Goal: Task Accomplishment & Management: Complete application form

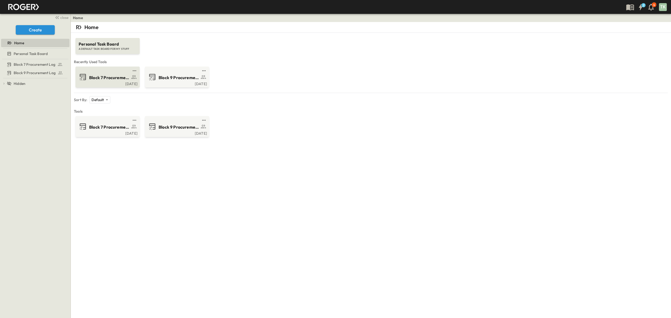
click at [101, 78] on span "Block 7 Procurement Log" at bounding box center [109, 78] width 41 height 6
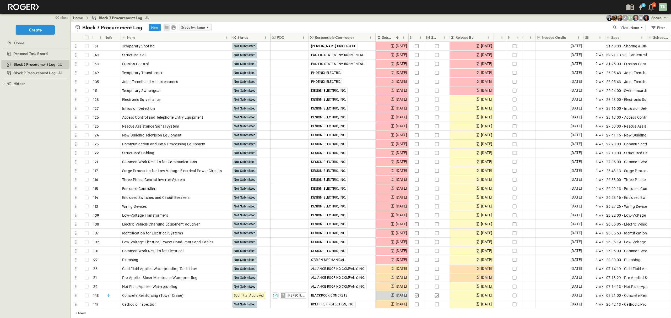
click at [202, 27] on p "None" at bounding box center [201, 27] width 8 height 5
click at [196, 53] on p "Responsible Contractor" at bounding box center [196, 53] width 30 height 10
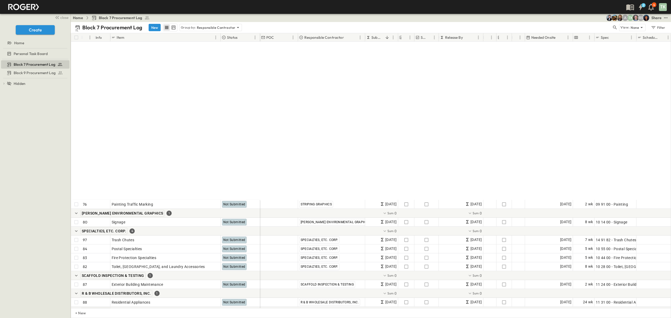
scroll to position [1013, 0]
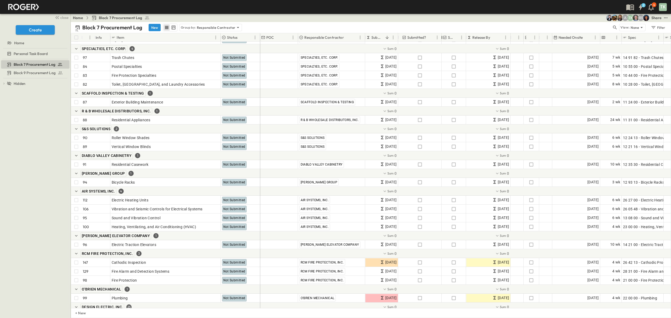
drag, startPoint x: 412, startPoint y: 37, endPoint x: 439, endPoint y: 38, distance: 27.3
click at [439, 38] on div at bounding box center [441, 37] width 5 height 15
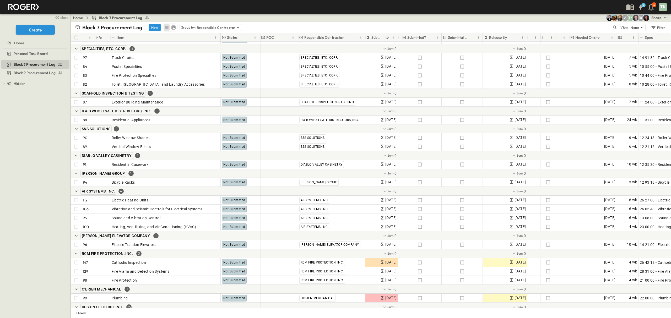
drag, startPoint x: 466, startPoint y: 36, endPoint x: 482, endPoint y: 38, distance: 16.9
click at [482, 38] on div at bounding box center [482, 37] width 5 height 15
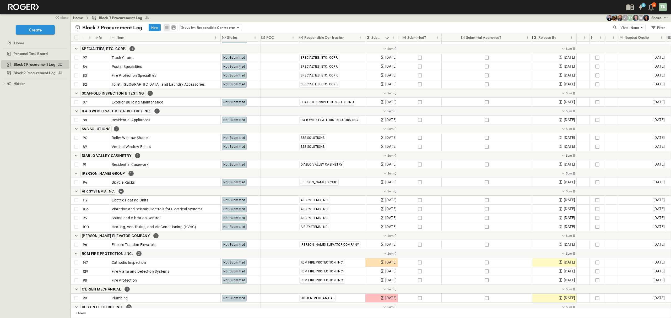
drag, startPoint x: 482, startPoint y: 38, endPoint x: 532, endPoint y: 46, distance: 50.0
click at [532, 46] on div "# Info Item Status POC Responsible Contractor Submit By Submitted? Submittal Ap…" at bounding box center [371, 170] width 600 height 275
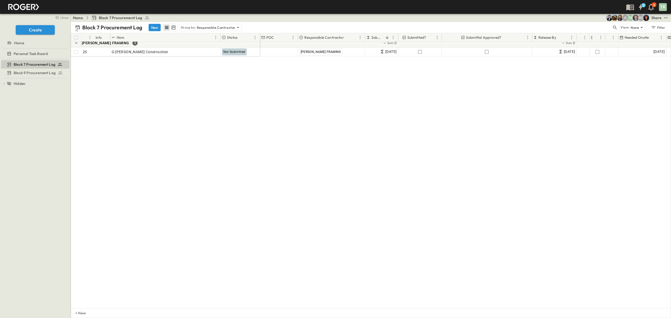
scroll to position [0, 0]
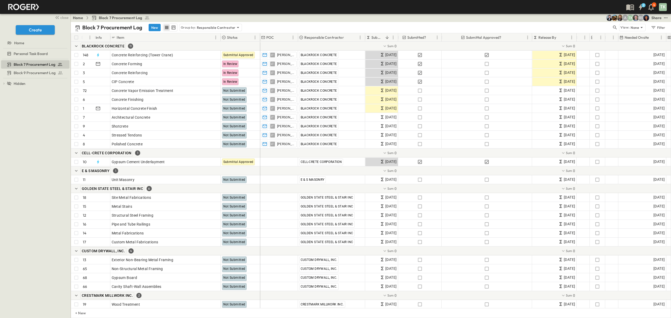
click at [654, 19] on div "Share" at bounding box center [656, 17] width 10 height 5
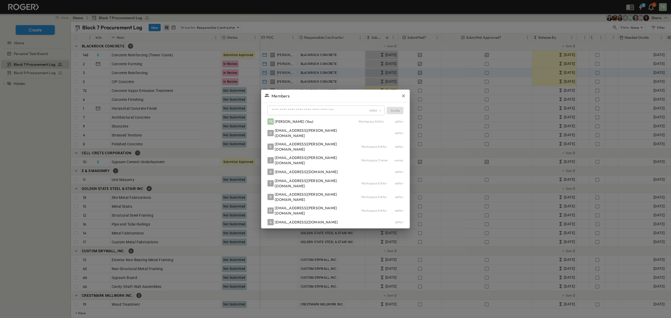
click at [401, 99] on icon "button" at bounding box center [403, 95] width 5 height 5
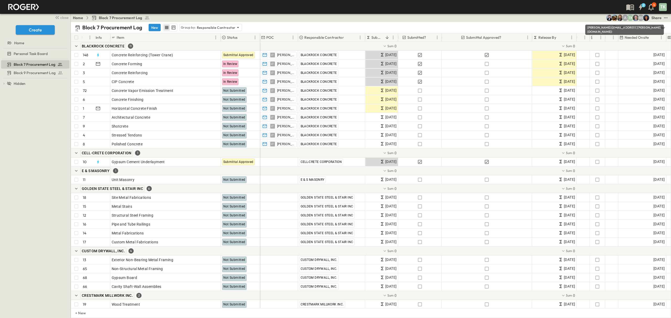
click at [614, 16] on img "Rachel Villicana (rvillicana@cahill-sf.com)" at bounding box center [614, 18] width 6 height 6
click at [618, 17] on img "Kim Bowen (kbowen@cahill-sf.com)" at bounding box center [620, 18] width 6 height 6
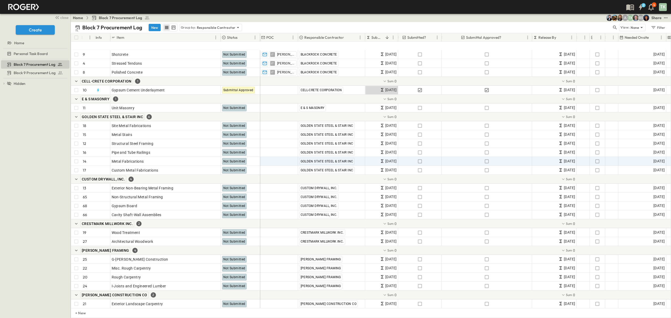
scroll to position [105, 0]
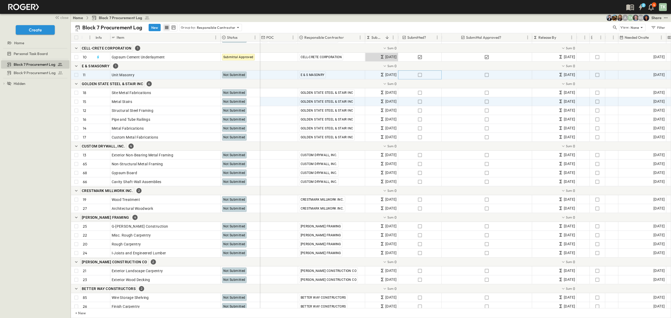
drag, startPoint x: 422, startPoint y: 78, endPoint x: 394, endPoint y: 103, distance: 38.2
click at [422, 78] on button "button" at bounding box center [420, 74] width 6 height 7
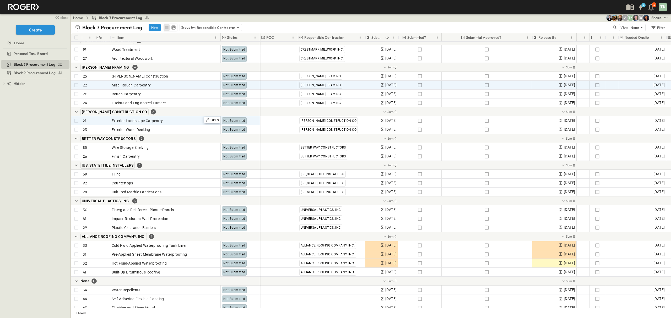
scroll to position [245, 0]
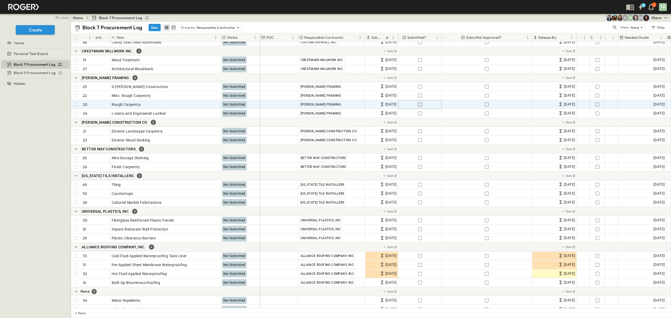
click at [420, 106] on icon "button" at bounding box center [419, 104] width 5 height 5
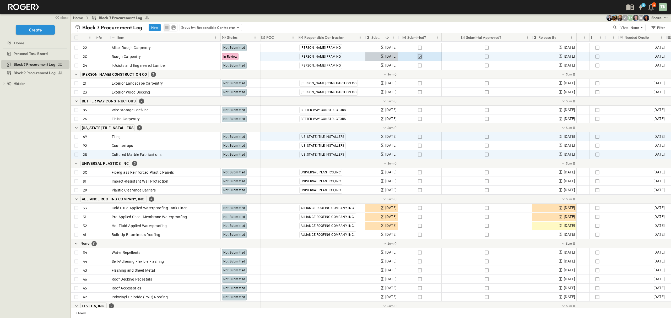
scroll to position [315, 0]
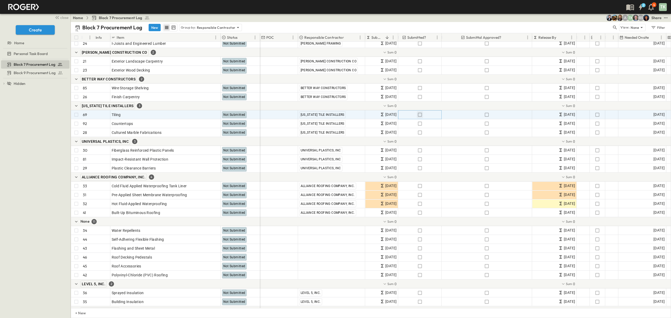
click at [421, 115] on icon "button" at bounding box center [420, 115] width 4 height 4
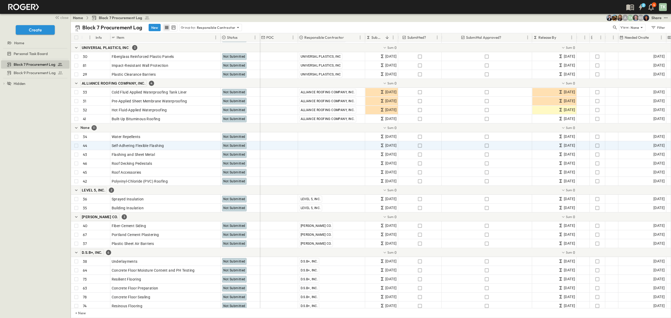
scroll to position [419, 0]
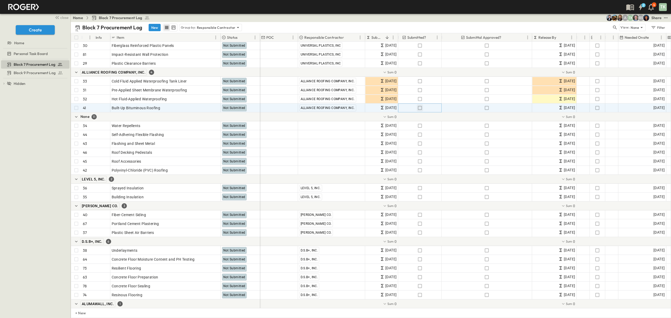
drag, startPoint x: 416, startPoint y: 109, endPoint x: 367, endPoint y: 160, distance: 71.2
click at [417, 109] on button "button" at bounding box center [420, 107] width 6 height 7
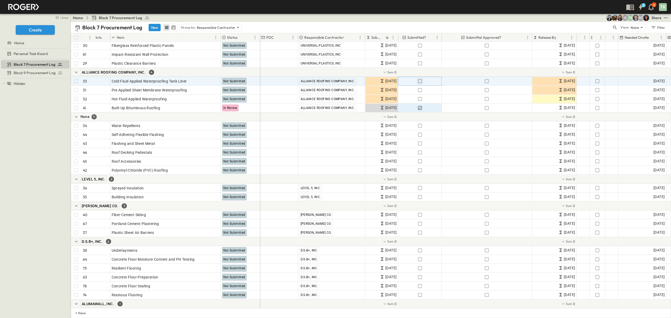
click at [417, 81] on icon "button" at bounding box center [419, 81] width 5 height 5
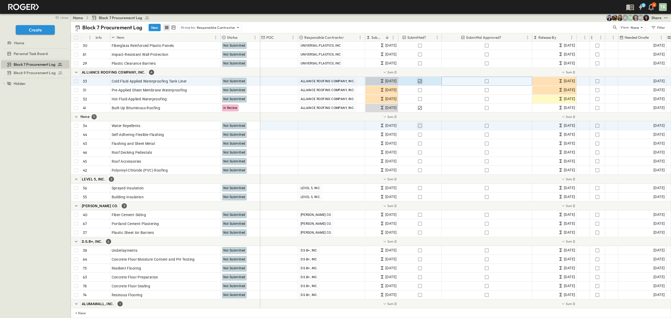
click at [486, 80] on icon "button" at bounding box center [486, 81] width 5 height 5
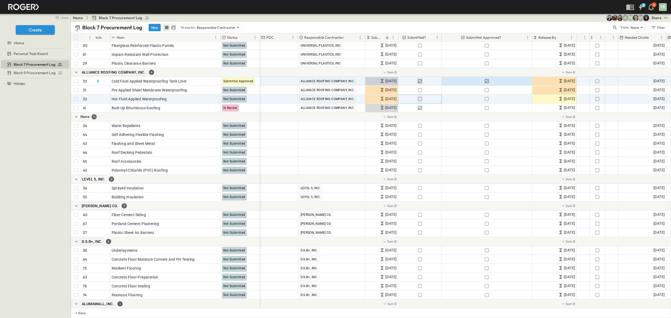
click at [421, 100] on icon "button" at bounding box center [420, 99] width 4 height 4
click at [194, 25] on p "Group by:" at bounding box center [188, 27] width 15 height 5
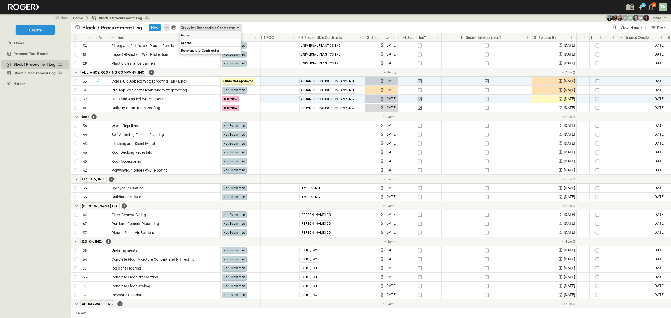
click at [197, 35] on div "None" at bounding box center [210, 34] width 61 height 7
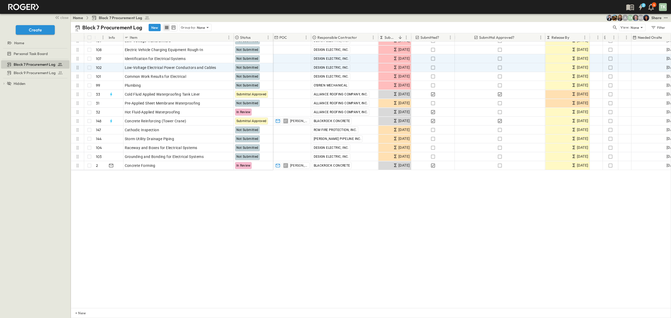
scroll to position [0, 0]
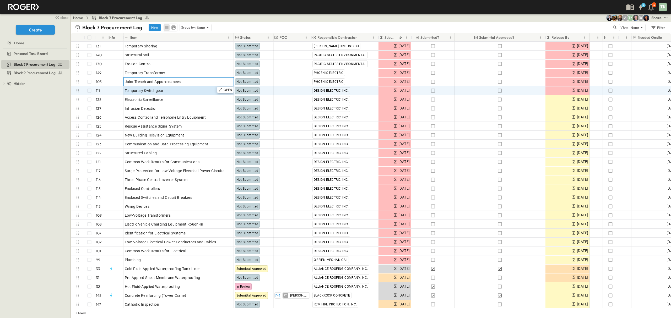
drag, startPoint x: 184, startPoint y: 81, endPoint x: 135, endPoint y: 87, distance: 48.7
click at [135, 87] on div "Temporary Shoring 131 OPEN Temporary Shoring Not Submitted Structural Soil 140 …" at bounding box center [172, 189] width 202 height 294
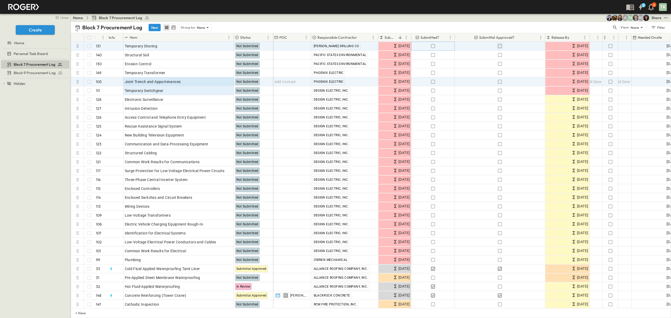
click at [433, 44] on icon "button" at bounding box center [433, 46] width 4 height 4
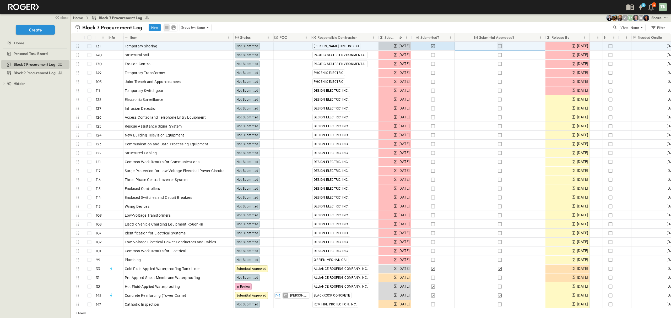
click at [501, 46] on icon "button" at bounding box center [499, 46] width 5 height 5
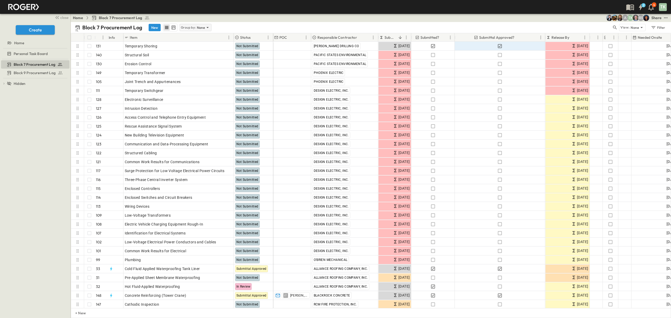
click at [198, 27] on p "None" at bounding box center [201, 27] width 8 height 5
click at [188, 53] on p "Responsible Contractor" at bounding box center [196, 53] width 30 height 10
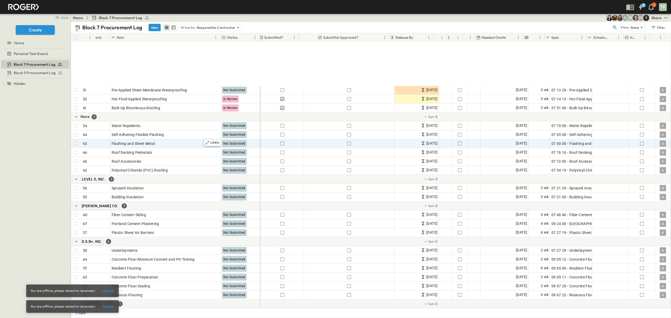
scroll to position [489, 143]
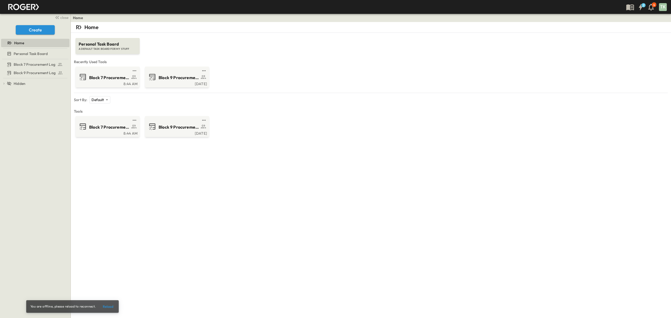
click at [488, 204] on div "Home Personal Task Board A DEFAULT TASK BOARD FOR MY STUFF Recently Used Tools …" at bounding box center [371, 181] width 600 height 318
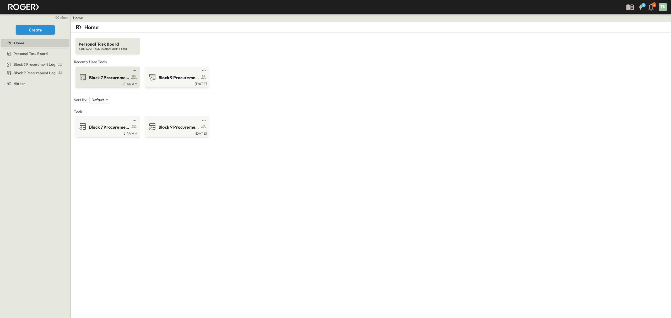
click at [111, 74] on div "Block 7 Procurement Log" at bounding box center [114, 77] width 51 height 7
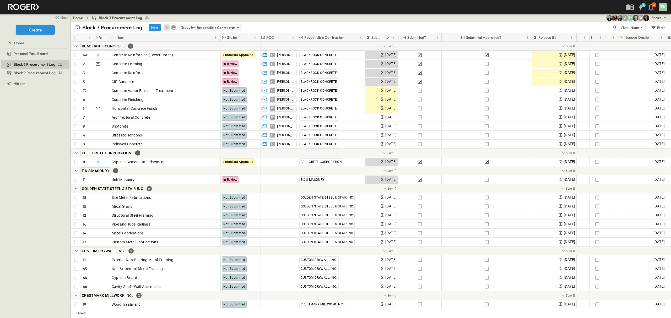
click at [201, 28] on p "Responsible Contractor" at bounding box center [216, 27] width 39 height 5
click at [193, 35] on div "None" at bounding box center [210, 34] width 61 height 7
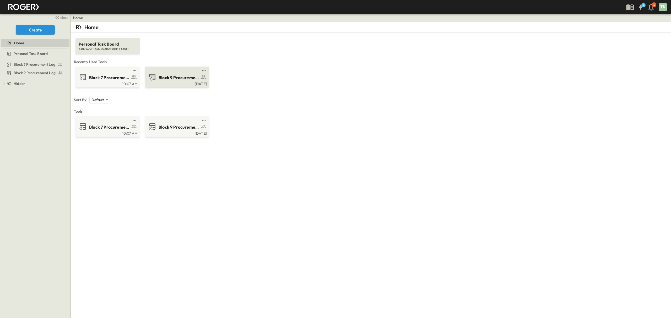
click at [172, 78] on span "Block 9 Procurement Log" at bounding box center [179, 78] width 41 height 6
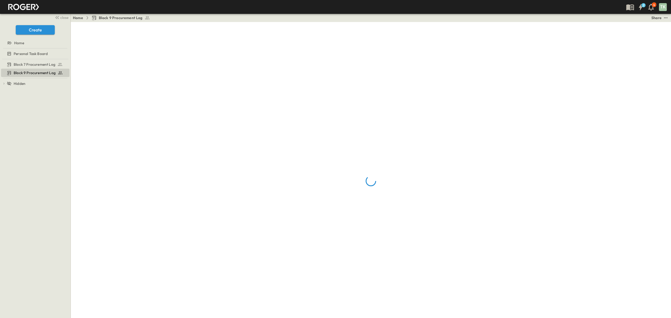
click at [79, 18] on link "Home" at bounding box center [78, 17] width 10 height 5
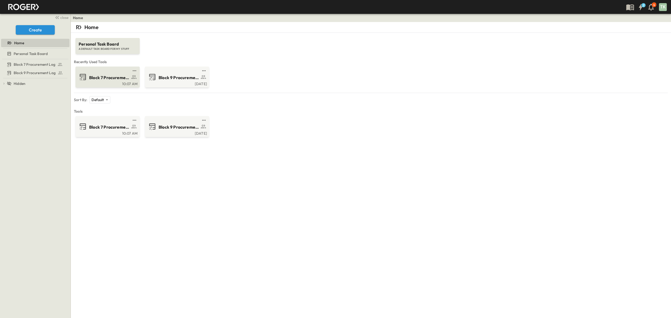
click at [113, 78] on span "Block 7 Procurement Log" at bounding box center [109, 78] width 41 height 6
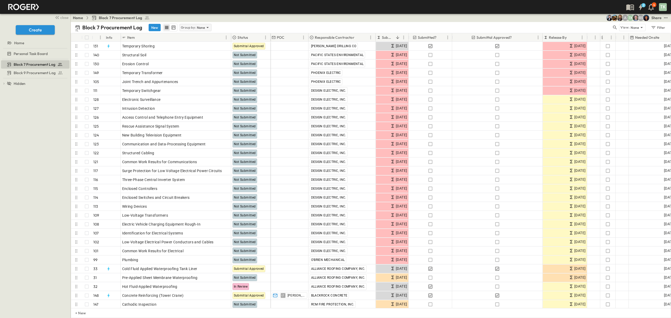
click at [190, 29] on p "Group by:" at bounding box center [188, 27] width 15 height 5
click at [198, 50] on p "Responsible Contractor" at bounding box center [196, 53] width 30 height 10
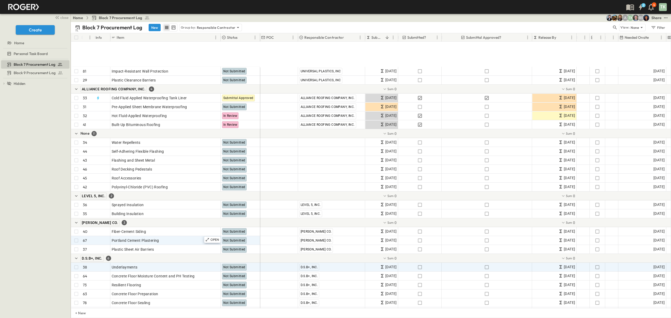
scroll to position [454, 0]
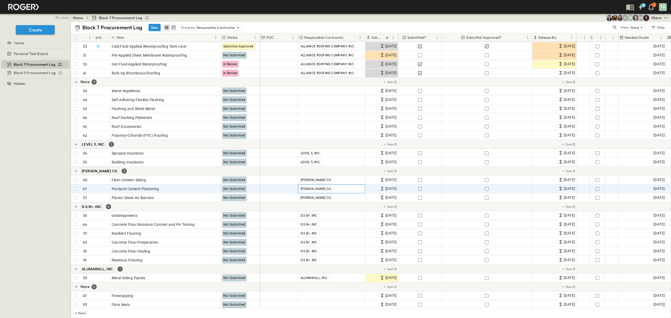
click at [316, 189] on span "[PERSON_NAME] CO." at bounding box center [316, 189] width 31 height 4
click at [340, 189] on body "2 4 TK close Create Home Personal Task Board Block 7 Procurement Log Block 9 Pr…" at bounding box center [335, 159] width 671 height 318
type input "*******"
click at [315, 208] on span "level 5" at bounding box center [317, 206] width 9 height 4
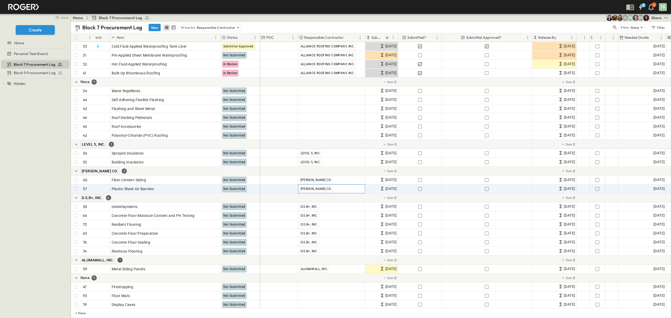
click at [320, 190] on span "[PERSON_NAME] CO." at bounding box center [316, 189] width 31 height 4
type input "*****"
click at [314, 215] on span "LEVEL 5, INC." at bounding box center [309, 215] width 19 height 4
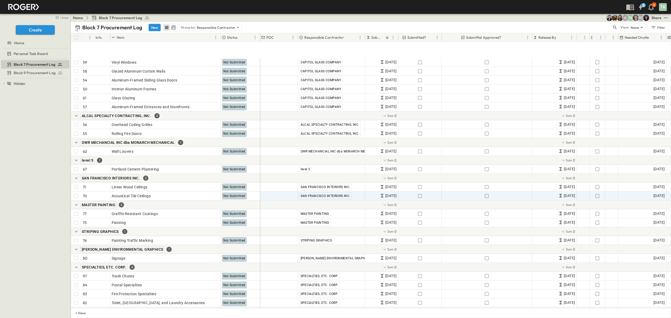
scroll to position [839, 0]
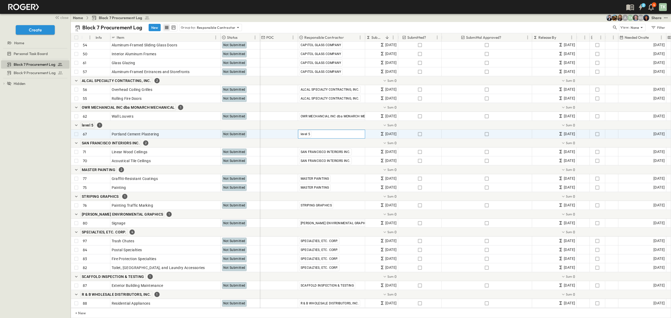
click at [305, 133] on span "level 5" at bounding box center [306, 134] width 10 height 4
type input "*****"
click at [311, 157] on div "LEVEL 5, INC." at bounding box center [310, 160] width 22 height 6
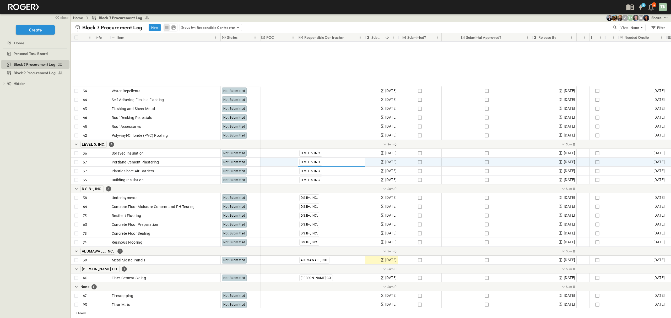
scroll to position [524, 0]
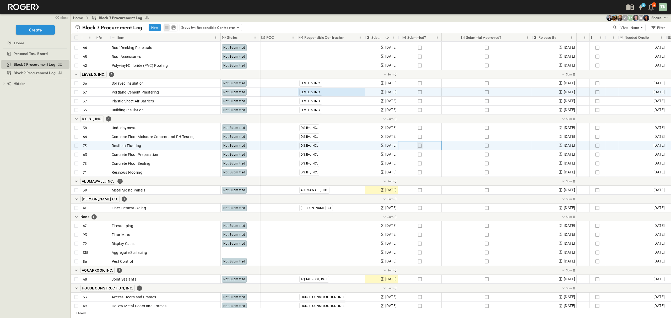
drag, startPoint x: 420, startPoint y: 146, endPoint x: 603, endPoint y: 202, distance: 191.3
click at [420, 146] on icon "button" at bounding box center [419, 145] width 5 height 5
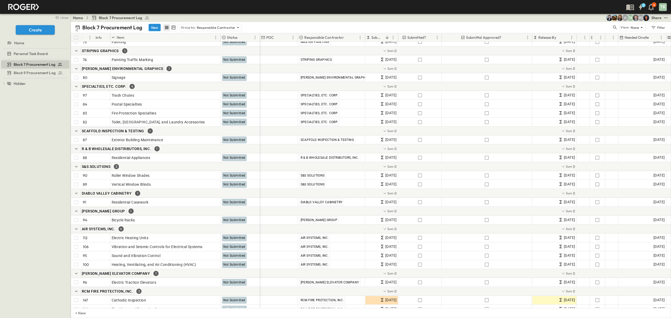
scroll to position [978, 0]
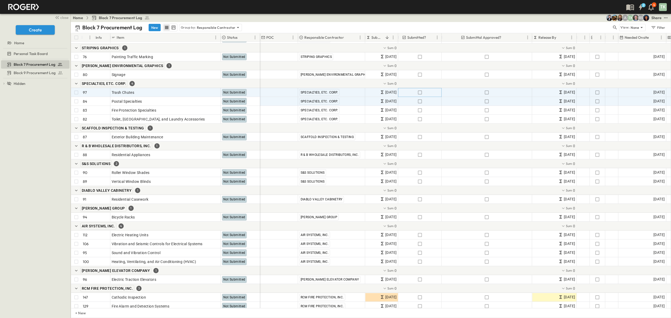
drag, startPoint x: 419, startPoint y: 92, endPoint x: 424, endPoint y: 101, distance: 10.3
click at [419, 92] on icon "button" at bounding box center [419, 92] width 5 height 5
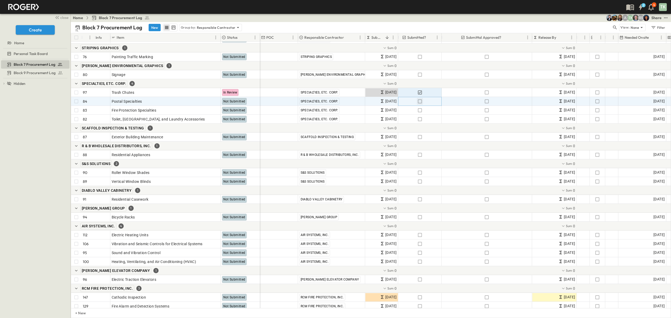
click at [420, 104] on icon "button" at bounding box center [419, 101] width 5 height 5
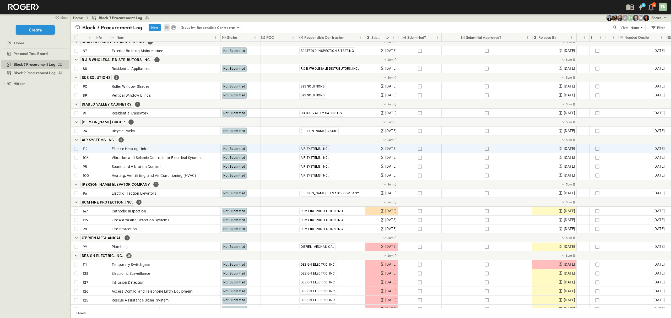
scroll to position [1048, 0]
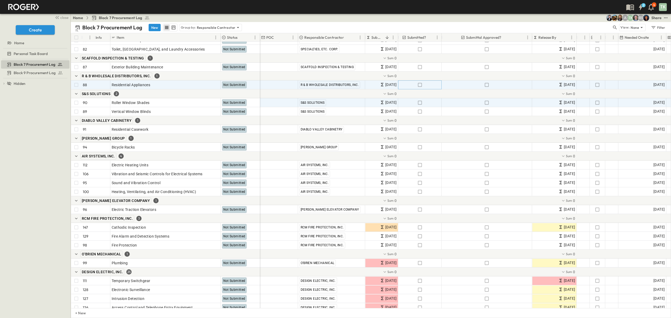
drag, startPoint x: 420, startPoint y: 87, endPoint x: 433, endPoint y: 105, distance: 22.8
click at [420, 87] on icon "button" at bounding box center [419, 84] width 5 height 5
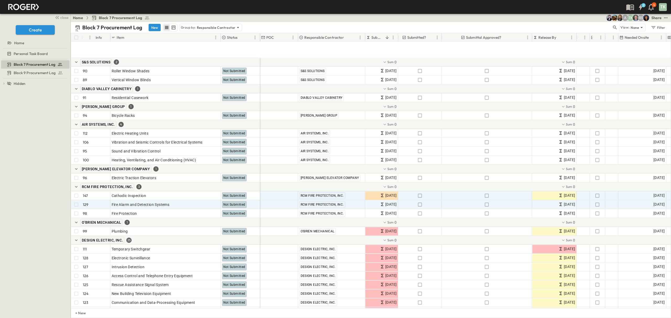
scroll to position [1118, 0]
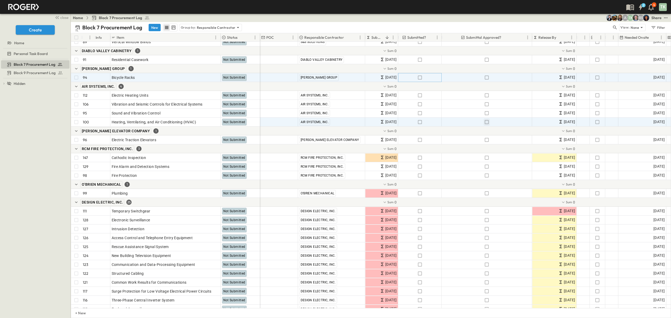
drag, startPoint x: 418, startPoint y: 77, endPoint x: 489, endPoint y: 118, distance: 81.3
click at [418, 77] on icon "button" at bounding box center [419, 77] width 5 height 5
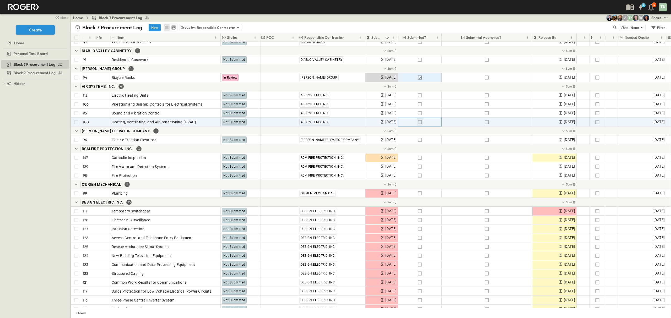
click at [418, 121] on icon "button" at bounding box center [419, 122] width 5 height 5
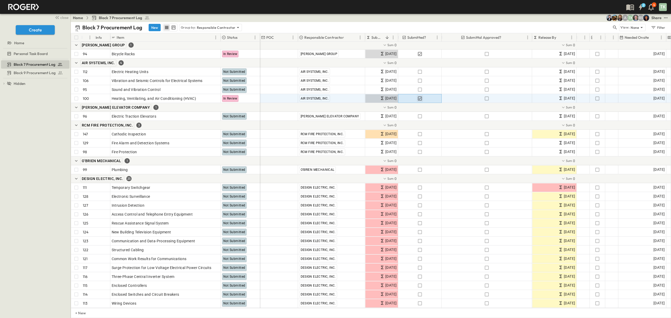
scroll to position [1153, 0]
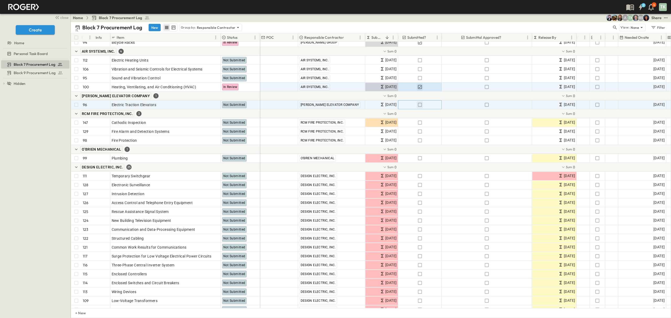
click at [419, 105] on icon "button" at bounding box center [419, 104] width 5 height 5
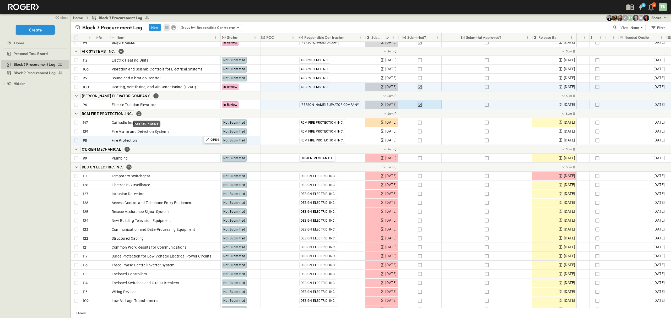
drag, startPoint x: 147, startPoint y: 115, endPoint x: 189, endPoint y: 137, distance: 48.2
click at [147, 115] on icon "Add Row in Group" at bounding box center [146, 113] width 3 height 3
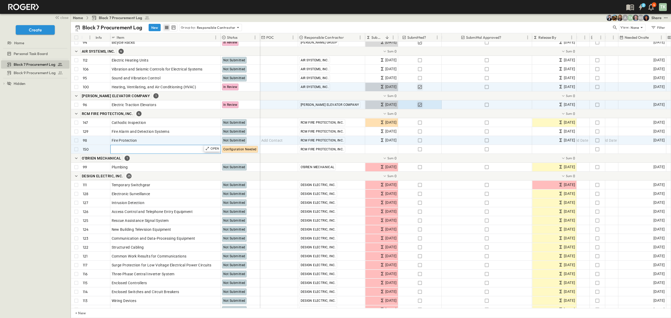
drag, startPoint x: 147, startPoint y: 140, endPoint x: 136, endPoint y: 150, distance: 15.4
click at [136, 150] on div "Add Item" at bounding box center [166, 149] width 108 height 7
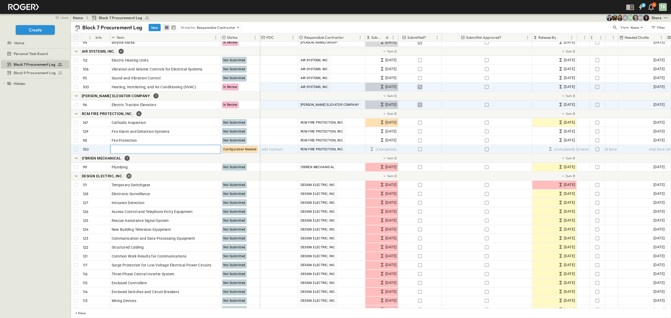
click at [136, 150] on input "text" at bounding box center [166, 149] width 110 height 6
type input "**********"
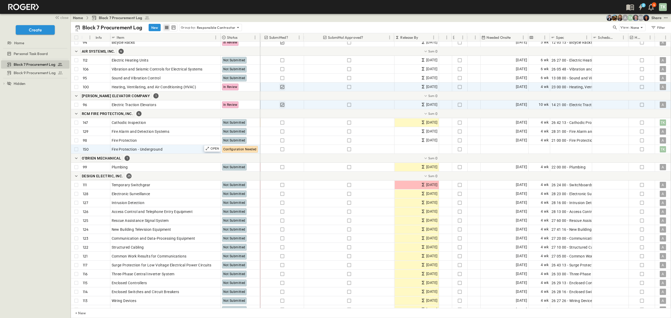
scroll to position [1153, 143]
click at [568, 150] on div "Add Spec" at bounding box center [570, 149] width 39 height 7
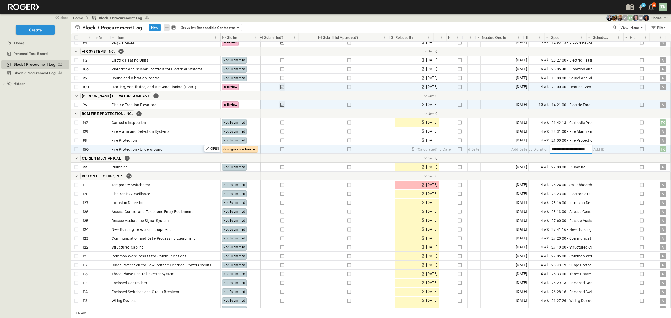
type input "**********"
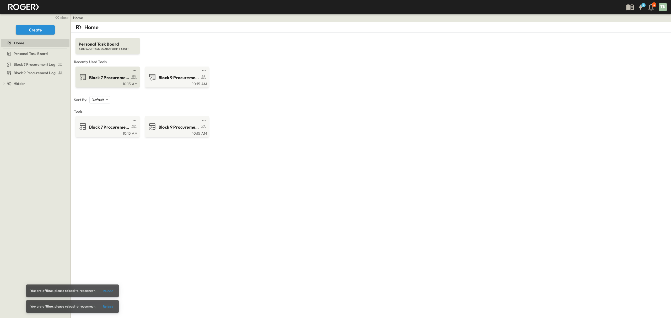
click at [104, 73] on div "Block 7 Procurement Log" at bounding box center [107, 77] width 57 height 8
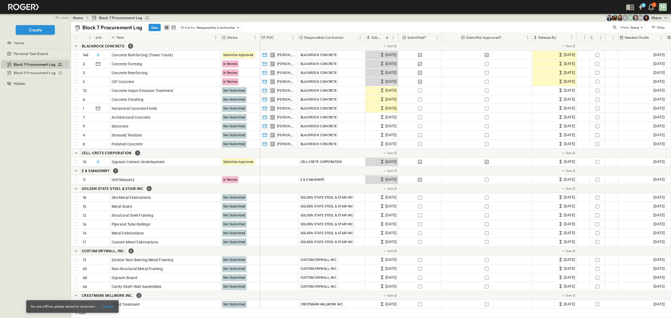
click at [36, 154] on div "Block 7 Procurement Log Block 9 Procurement Log To pick up a draggable item, pr…" at bounding box center [35, 188] width 71 height 259
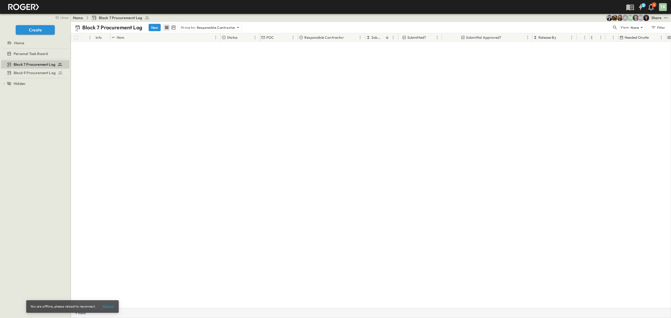
scroll to position [978, 0]
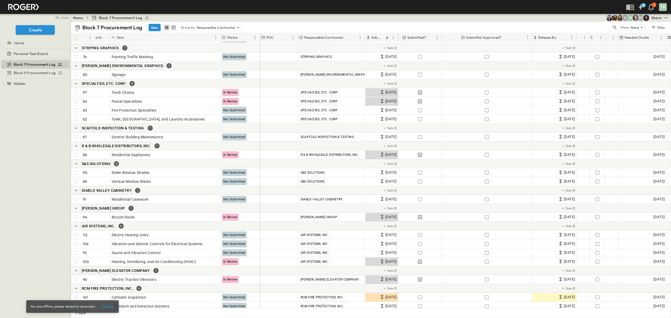
click at [17, 187] on div "Block 7 Procurement Log Block 9 Procurement Log To pick up a draggable item, pr…" at bounding box center [35, 188] width 71 height 259
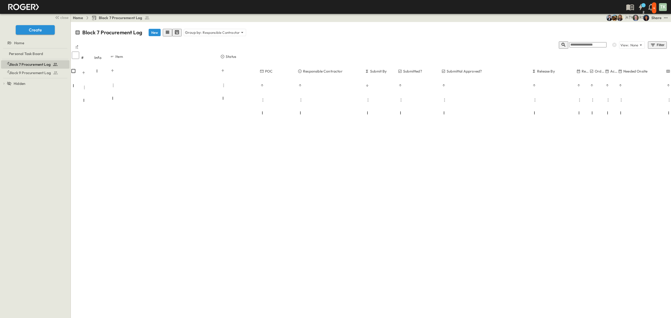
scroll to position [1162, 0]
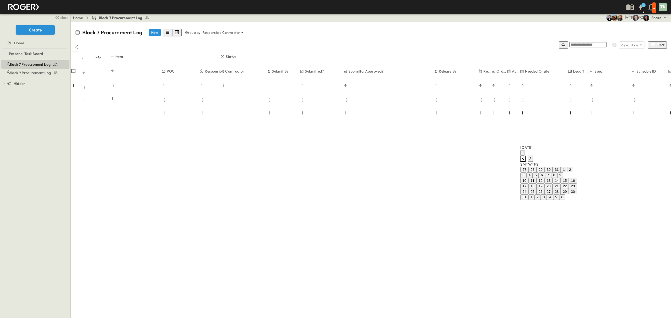
click at [525, 156] on icon "Previous month" at bounding box center [523, 158] width 4 height 4
click at [532, 156] on icon "Next month" at bounding box center [530, 158] width 4 height 4
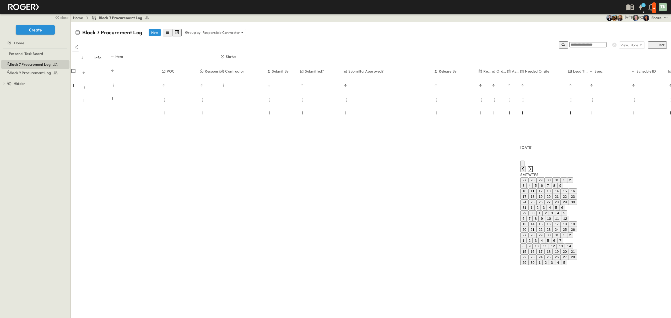
click at [532, 167] on icon "Next month" at bounding box center [530, 169] width 4 height 4
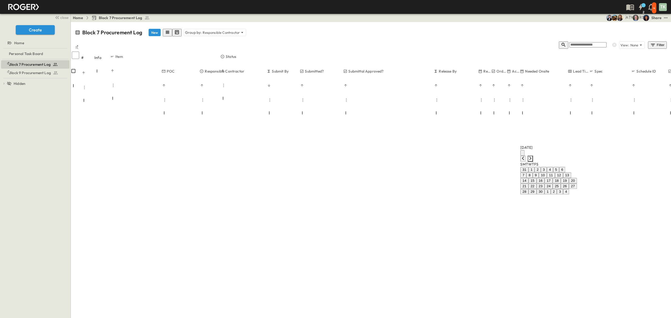
click at [532, 156] on icon "Next month" at bounding box center [530, 158] width 4 height 4
click at [551, 178] on button "9" at bounding box center [548, 175] width 6 height 6
type input "*"
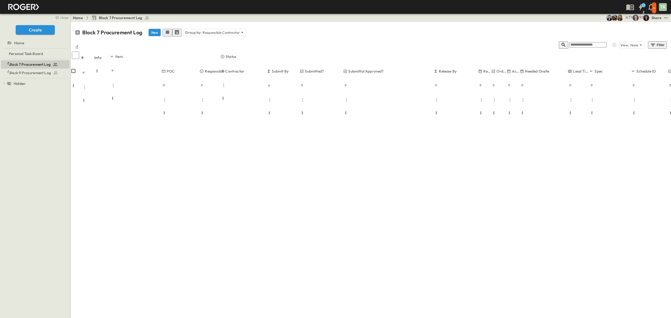
drag, startPoint x: 426, startPoint y: 163, endPoint x: 424, endPoint y: 159, distance: 4.7
click at [46, 190] on div "Block 7 Procurement Log Block 9 Procurement Log To pick up a draggable item, pr…" at bounding box center [35, 188] width 71 height 259
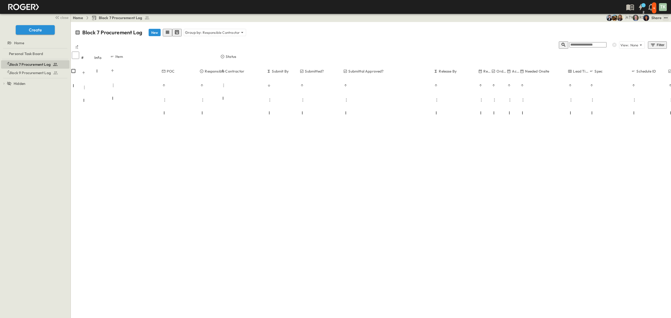
click at [665, 18] on icon "test" at bounding box center [665, 17] width 3 height 1
click at [619, 72] on li "PDF" at bounding box center [623, 78] width 12 height 12
click at [281, 69] on p "Submit By" at bounding box center [280, 71] width 17 height 5
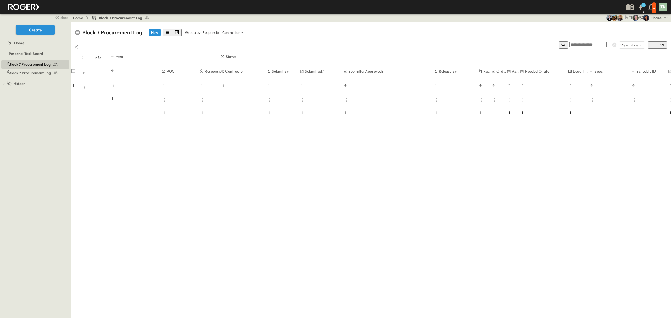
click at [281, 69] on p "Submit By" at bounding box center [280, 71] width 17 height 5
click at [210, 30] on p "Responsible Contractor" at bounding box center [221, 32] width 37 height 5
click at [208, 33] on div "None" at bounding box center [206, 38] width 69 height 14
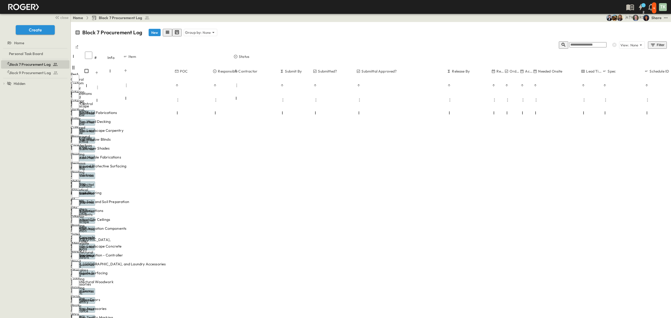
scroll to position [0, 98]
click at [286, 97] on button "Menu" at bounding box center [283, 100] width 6 height 6
click at [284, 84] on icon "Sort" at bounding box center [282, 86] width 4 height 4
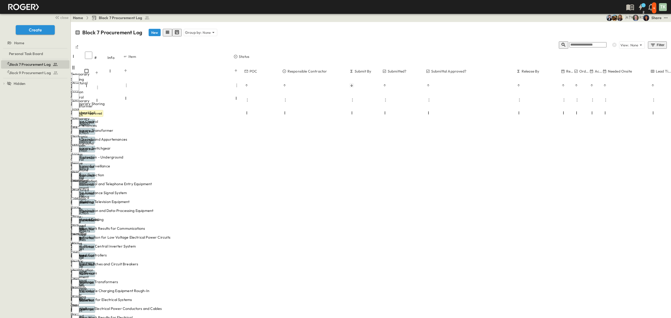
scroll to position [0, 0]
drag, startPoint x: 435, startPoint y: 100, endPoint x: 513, endPoint y: 99, distance: 77.6
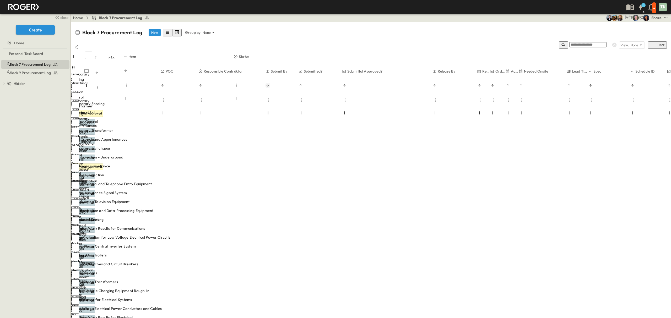
click at [434, 10] on div "4 4 TK" at bounding box center [335, 7] width 670 height 14
click at [192, 30] on p "Group by:" at bounding box center [193, 32] width 17 height 5
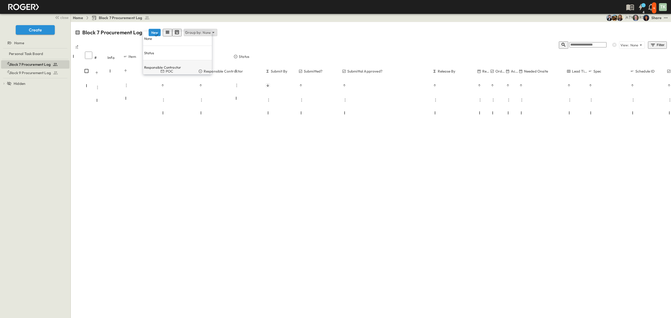
scroll to position [769, 112]
click at [181, 65] on p "Responsible Contractor" at bounding box center [162, 67] width 37 height 5
click at [414, 9] on div "4 4 TK" at bounding box center [335, 7] width 670 height 14
drag, startPoint x: 476, startPoint y: 37, endPoint x: 505, endPoint y: 38, distance: 29.1
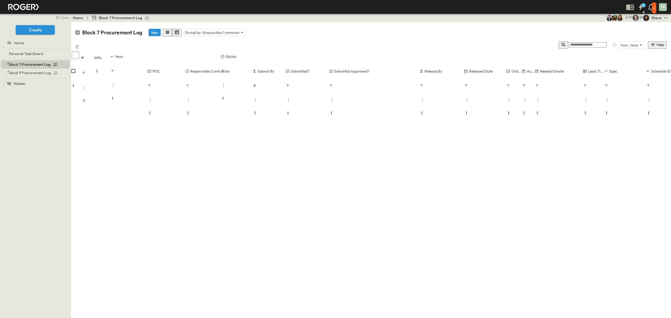
click at [505, 107] on div at bounding box center [485, 114] width 42 height 15
drag, startPoint x: 521, startPoint y: 37, endPoint x: 569, endPoint y: 38, distance: 48.0
click at [569, 107] on div at bounding box center [537, 114] width 63 height 15
click at [206, 31] on div "Group by: Responsible Contractor" at bounding box center [215, 32] width 62 height 7
click at [264, 27] on div "Block 7 Procurement Log New Group by: Responsible Contractor" at bounding box center [371, 33] width 592 height 18
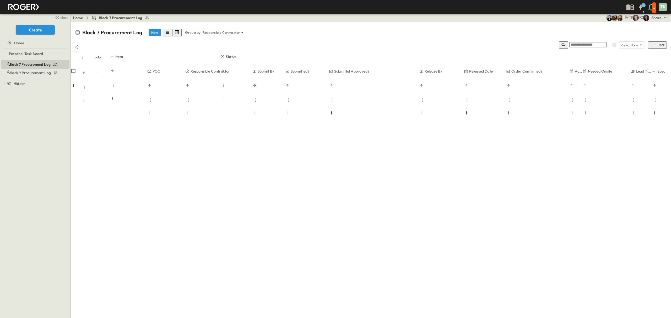
drag, startPoint x: 306, startPoint y: 279, endPoint x: 655, endPoint y: 73, distance: 405.6
drag, startPoint x: 418, startPoint y: 295, endPoint x: 487, endPoint y: 297, distance: 69.2
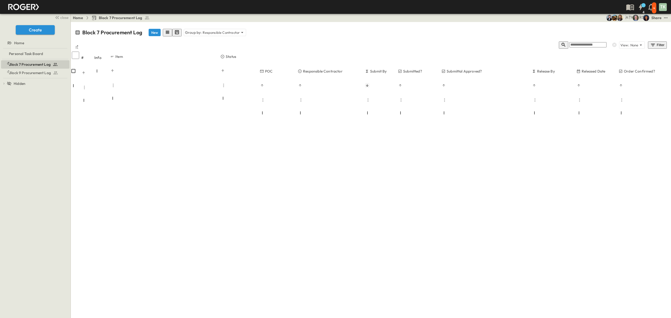
drag, startPoint x: 381, startPoint y: 36, endPoint x: 399, endPoint y: 33, distance: 19.2
click at [323, 107] on div at bounding box center [306, 114] width 33 height 15
drag, startPoint x: 409, startPoint y: 36, endPoint x: 381, endPoint y: 38, distance: 28.4
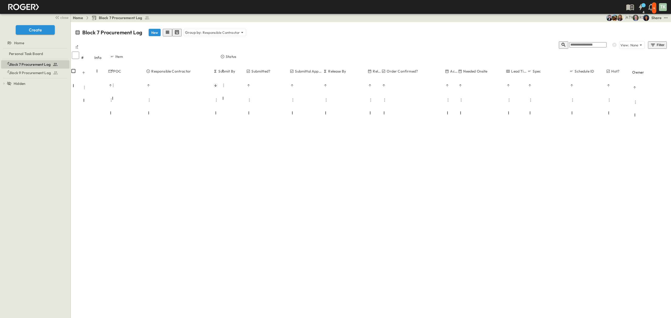
click at [381, 107] on div at bounding box center [374, 114] width 14 height 15
drag, startPoint x: 461, startPoint y: 36, endPoint x: 412, endPoint y: 37, distance: 48.5
click at [412, 65] on div "POC Responsible Contractor Submit By Submitted? Submittal Approved? Release By …" at bounding box center [476, 72] width 600 height 15
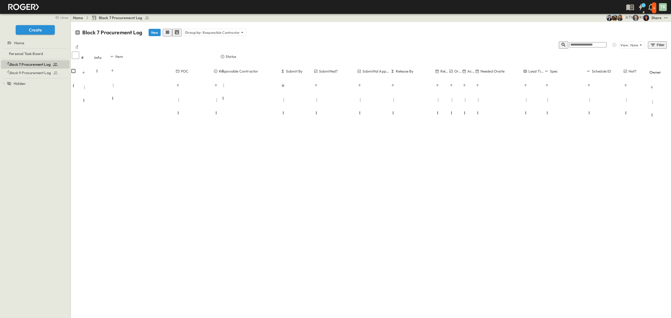
click at [487, 166] on icon "Next month" at bounding box center [486, 167] width 2 height 3
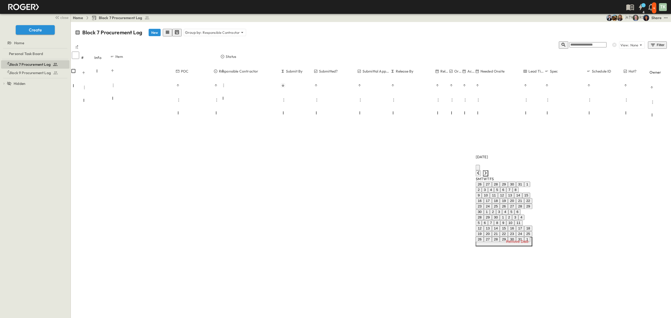
click at [487, 171] on icon "Next month" at bounding box center [486, 172] width 2 height 3
click at [488, 171] on icon "Next month" at bounding box center [486, 173] width 4 height 4
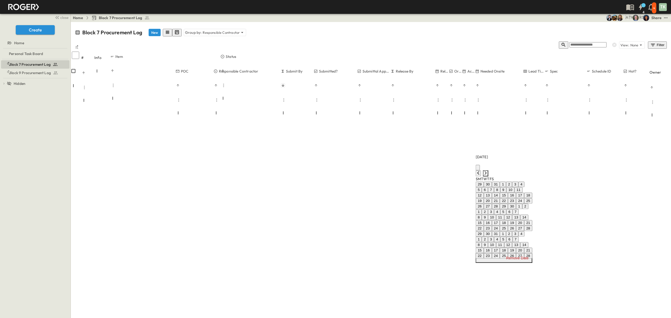
click at [488, 171] on icon "Next month" at bounding box center [486, 173] width 4 height 4
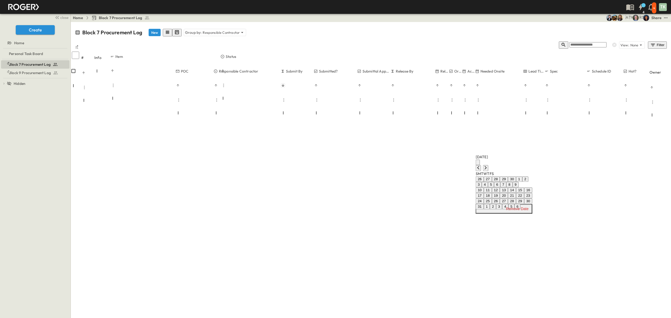
click at [508, 193] on button "13" at bounding box center [504, 190] width 8 height 6
click at [488, 166] on icon "Next month" at bounding box center [486, 168] width 4 height 4
click at [488, 171] on icon "Next month" at bounding box center [486, 173] width 4 height 4
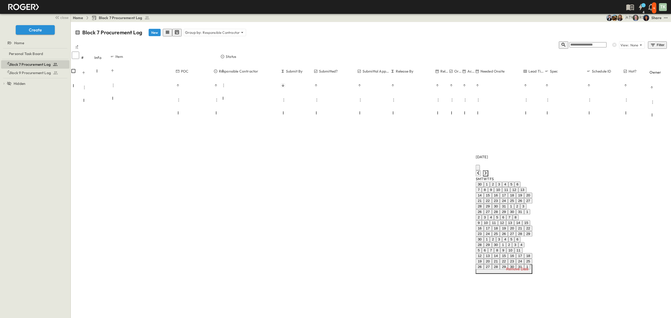
click at [488, 171] on icon "Next month" at bounding box center [486, 173] width 4 height 4
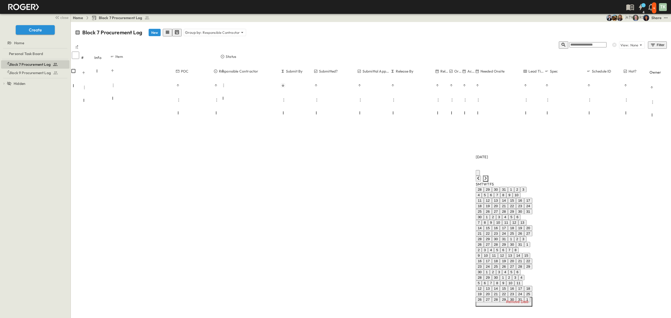
click at [488, 176] on icon "Next month" at bounding box center [486, 178] width 4 height 4
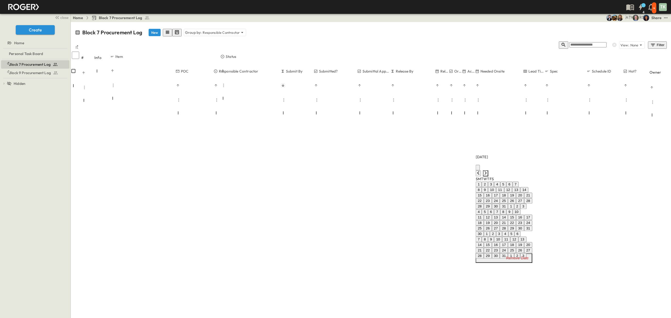
click at [488, 171] on icon "Next month" at bounding box center [486, 173] width 4 height 4
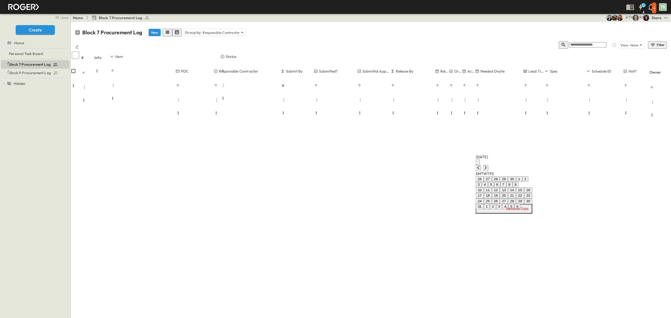
click at [508, 193] on button "13" at bounding box center [504, 190] width 8 height 6
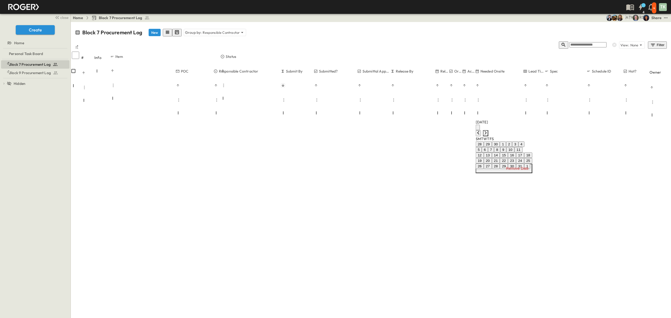
click at [488, 131] on icon "Next month" at bounding box center [486, 133] width 4 height 4
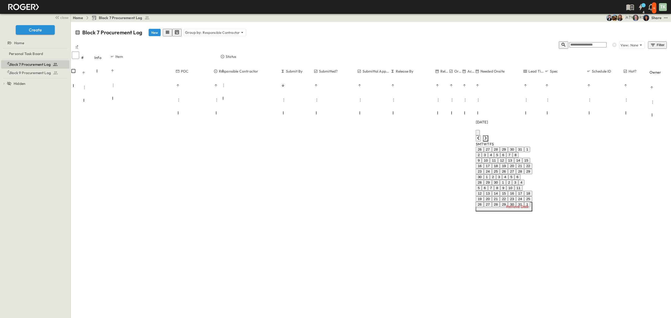
click at [488, 136] on icon "Next month" at bounding box center [486, 138] width 4 height 4
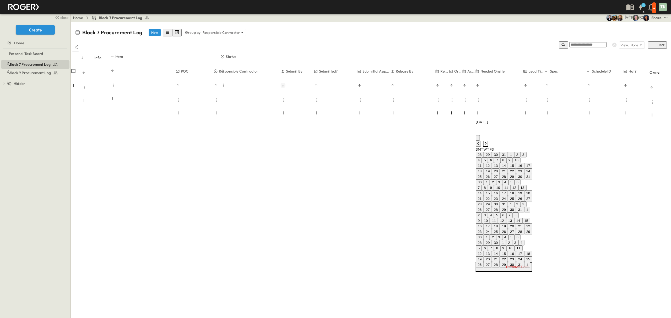
click at [488, 141] on icon "Next month" at bounding box center [486, 143] width 4 height 4
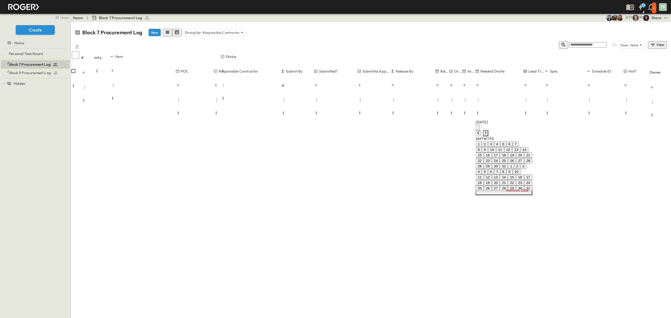
click at [488, 131] on icon "Next month" at bounding box center [486, 133] width 4 height 4
click at [488, 136] on icon "Next month" at bounding box center [486, 138] width 4 height 4
drag, startPoint x: 545, startPoint y: 125, endPoint x: 535, endPoint y: 138, distance: 16.7
click at [488, 131] on icon "Next month" at bounding box center [486, 133] width 4 height 4
click at [508, 158] on button "13" at bounding box center [504, 156] width 8 height 6
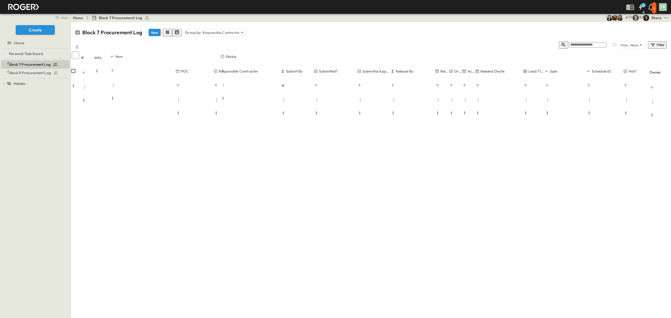
click at [488, 131] on icon "Next month" at bounding box center [486, 133] width 4 height 4
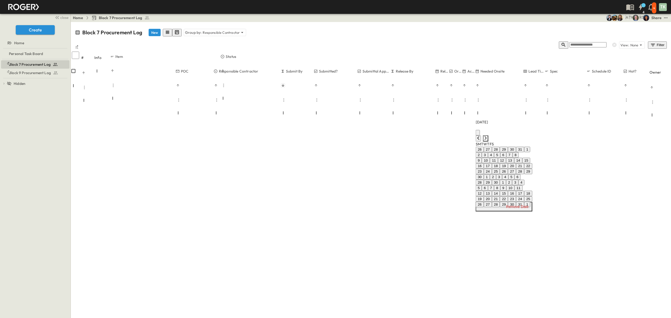
click at [488, 136] on icon "Next month" at bounding box center [486, 138] width 4 height 4
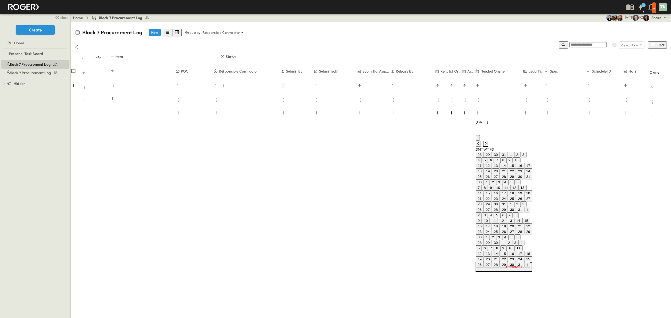
click at [488, 141] on icon "Next month" at bounding box center [486, 143] width 4 height 4
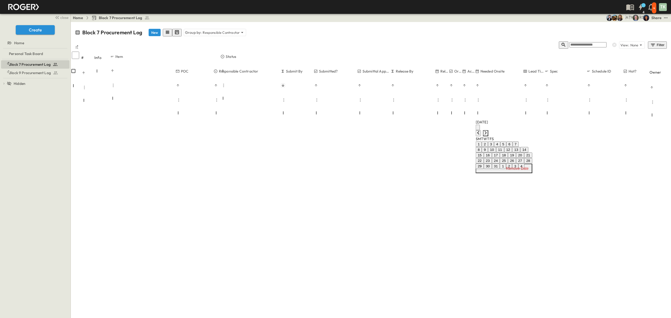
click at [488, 131] on icon "Next month" at bounding box center [486, 133] width 4 height 4
click at [508, 158] on button "13" at bounding box center [504, 156] width 8 height 6
click at [488, 131] on icon "Next month" at bounding box center [486, 133] width 4 height 4
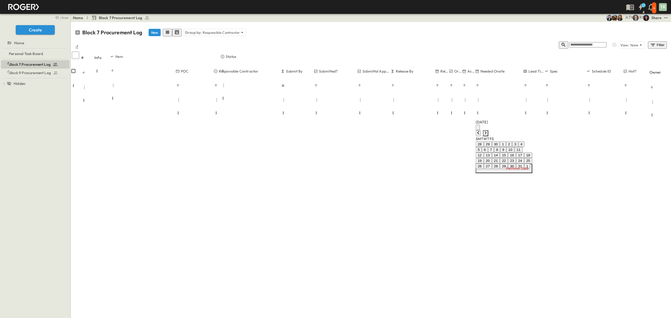
click at [488, 131] on icon "Next month" at bounding box center [486, 133] width 4 height 4
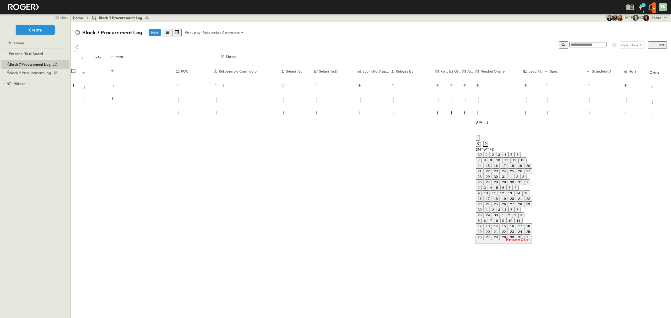
click at [488, 141] on icon "Next month" at bounding box center [486, 143] width 4 height 4
click at [488, 136] on icon "Next month" at bounding box center [486, 138] width 4 height 4
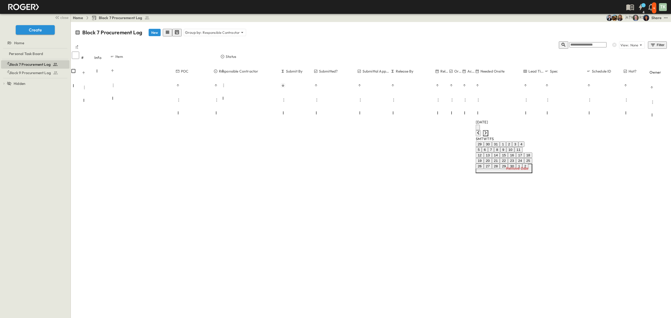
click at [488, 131] on icon "Next month" at bounding box center [486, 133] width 4 height 4
click at [508, 158] on button "13" at bounding box center [504, 156] width 8 height 6
click at [488, 131] on icon "Next month" at bounding box center [486, 133] width 4 height 4
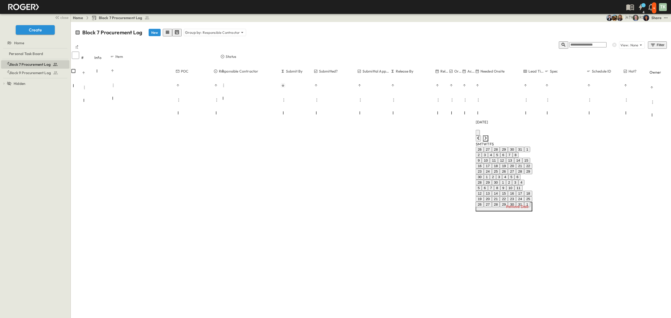
click at [488, 136] on icon "Next month" at bounding box center [486, 138] width 4 height 4
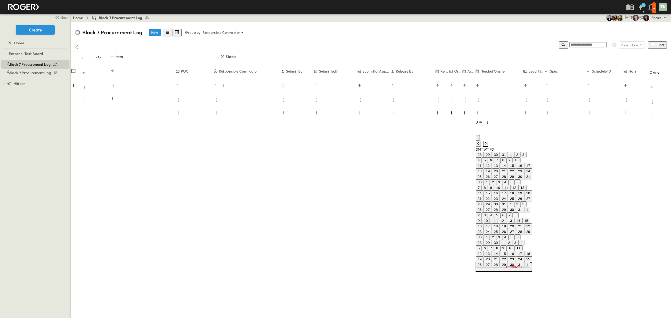
click at [488, 141] on icon "Next month" at bounding box center [486, 143] width 4 height 4
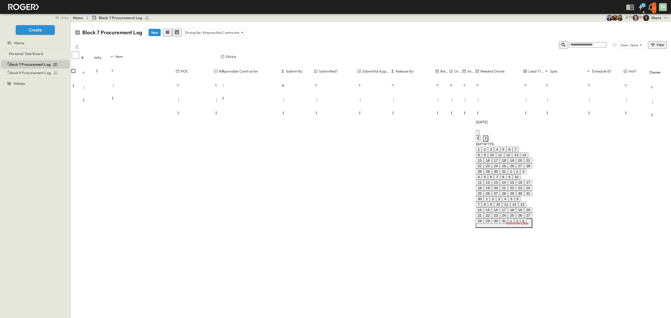
click at [488, 136] on icon "Next month" at bounding box center [486, 138] width 4 height 4
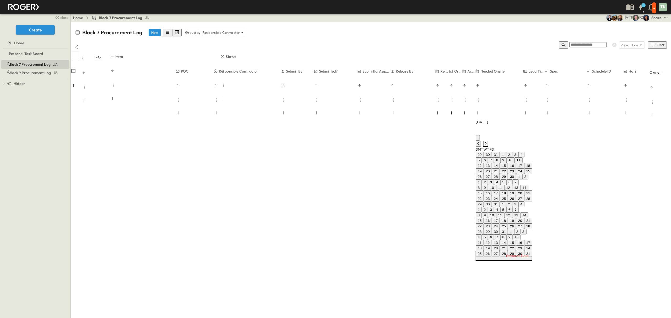
click at [488, 141] on icon "Next month" at bounding box center [486, 143] width 4 height 4
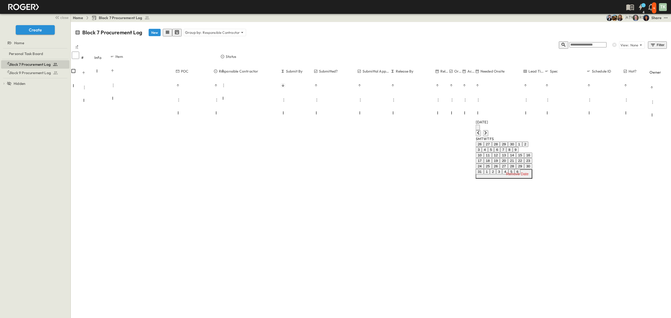
click at [508, 158] on button "13" at bounding box center [504, 156] width 8 height 6
click at [488, 131] on icon "Next month" at bounding box center [486, 133] width 4 height 4
click at [488, 136] on icon "Next month" at bounding box center [486, 138] width 4 height 4
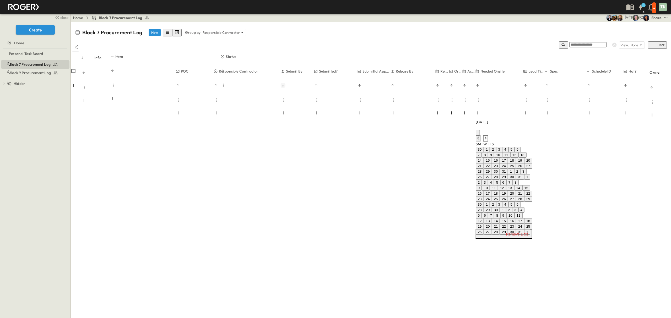
click at [488, 136] on icon "Next month" at bounding box center [486, 138] width 4 height 4
click at [488, 141] on icon "Next month" at bounding box center [486, 143] width 4 height 4
click at [488, 136] on icon "Next month" at bounding box center [486, 138] width 4 height 4
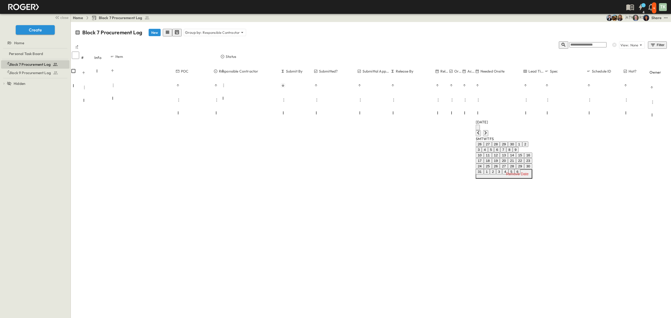
click at [508, 158] on button "13" at bounding box center [504, 156] width 8 height 6
click at [488, 131] on icon "Next month" at bounding box center [486, 133] width 4 height 4
click at [488, 136] on icon "Next month" at bounding box center [486, 138] width 4 height 4
click at [488, 131] on icon "Next month" at bounding box center [486, 133] width 4 height 4
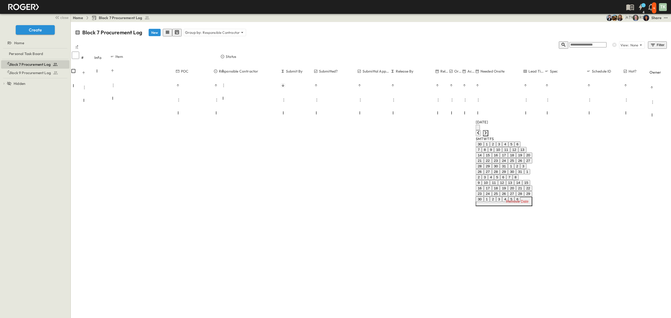
click at [488, 131] on icon "Next month" at bounding box center [486, 133] width 4 height 4
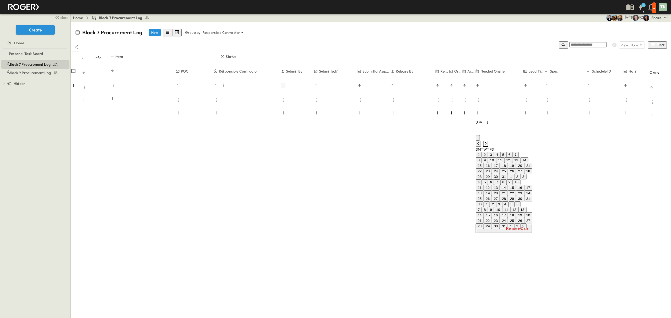
click at [488, 141] on icon "Next month" at bounding box center [486, 143] width 4 height 4
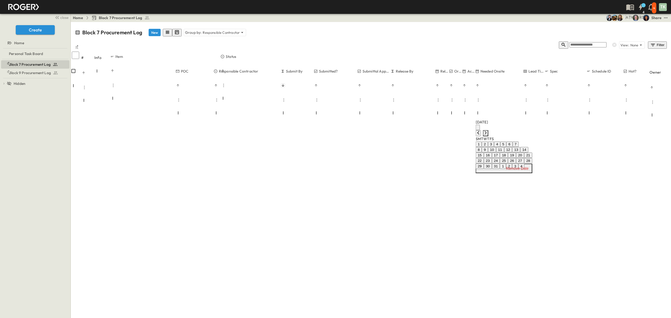
click at [488, 131] on icon "Next month" at bounding box center [486, 133] width 4 height 4
click at [508, 158] on button "13" at bounding box center [504, 156] width 8 height 6
click at [488, 131] on icon "Next month" at bounding box center [486, 133] width 4 height 4
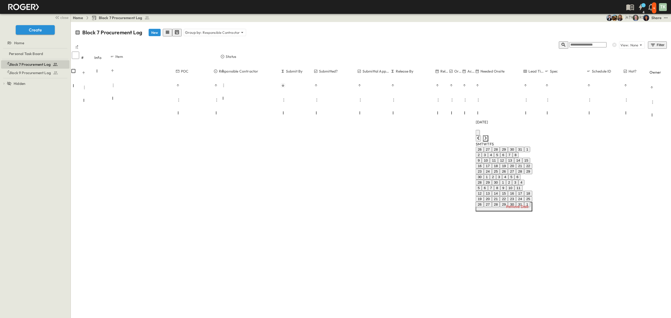
click at [488, 136] on icon "Next month" at bounding box center [486, 138] width 4 height 4
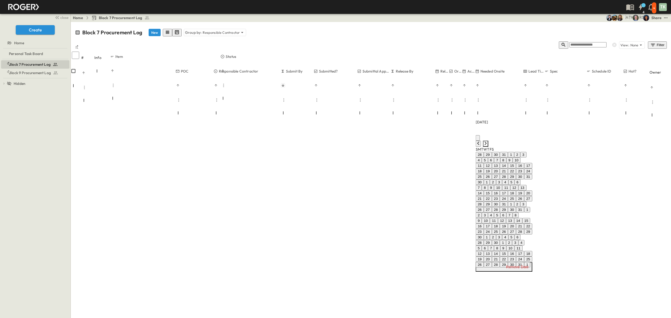
click at [488, 141] on icon "Next month" at bounding box center [486, 143] width 4 height 4
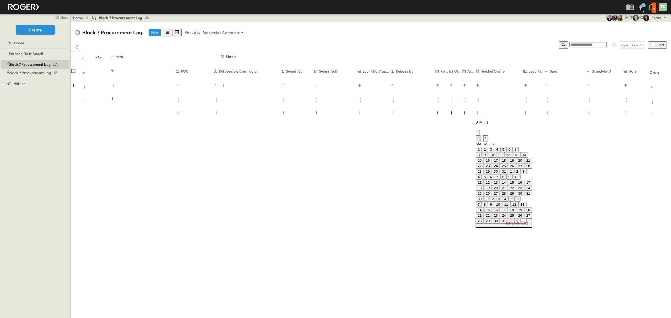
click at [488, 136] on icon "Next month" at bounding box center [486, 138] width 4 height 4
click at [488, 131] on icon "Next month" at bounding box center [486, 133] width 4 height 4
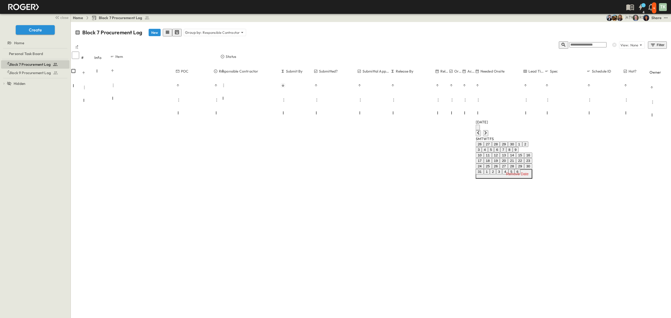
click at [508, 158] on button "13" at bounding box center [504, 156] width 8 height 6
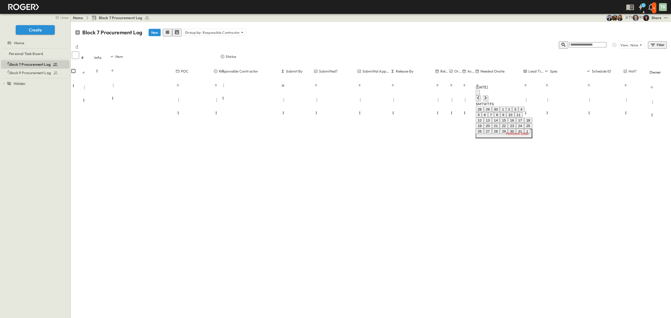
click at [488, 96] on icon "Next month" at bounding box center [486, 98] width 4 height 4
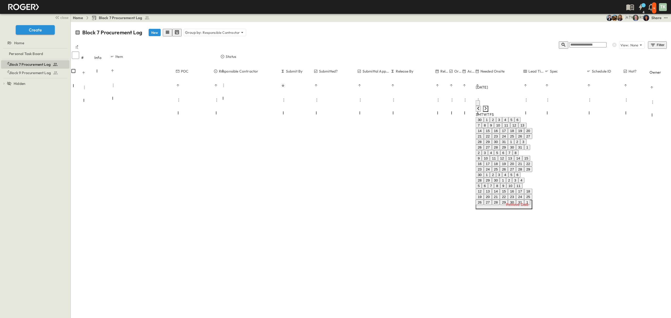
click at [488, 106] on icon "Next month" at bounding box center [486, 108] width 4 height 4
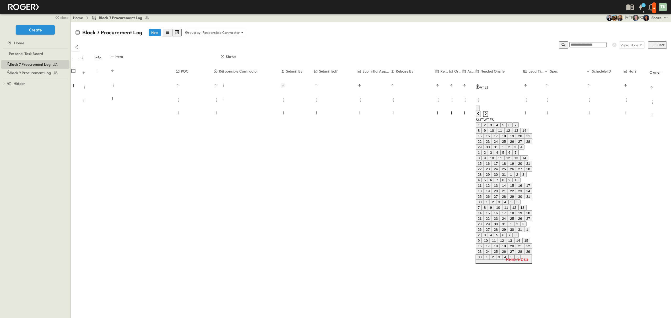
click at [488, 112] on icon "Next month" at bounding box center [486, 114] width 4 height 4
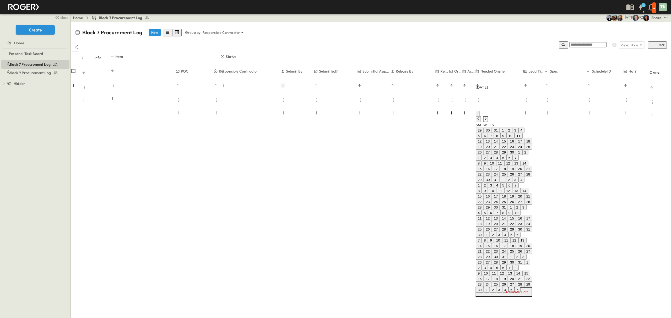
click at [488, 117] on icon "Next month" at bounding box center [486, 119] width 4 height 4
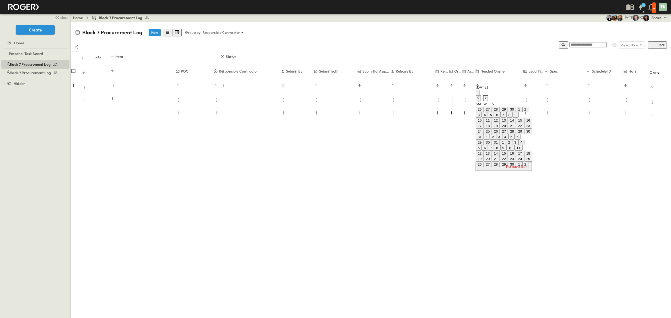
click at [488, 96] on icon "Next month" at bounding box center [486, 98] width 4 height 4
click at [506, 123] on button "12" at bounding box center [502, 121] width 8 height 6
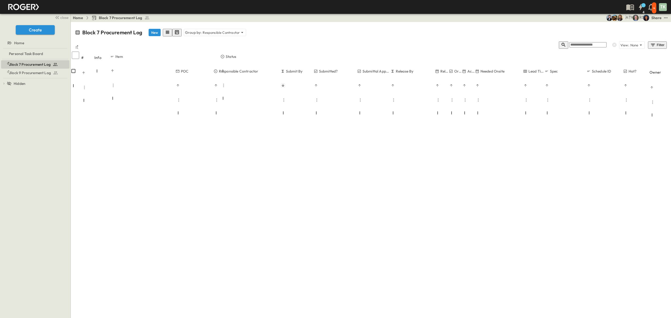
click at [479, 96] on icon "Previous month" at bounding box center [478, 97] width 2 height 3
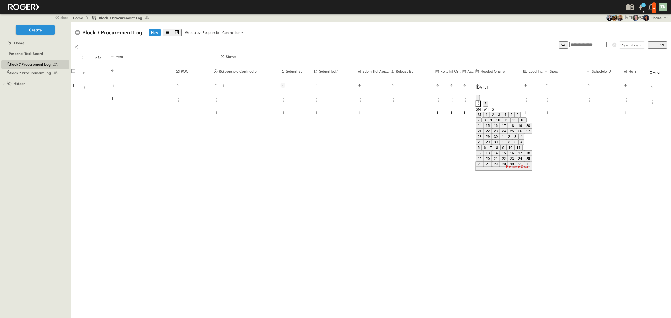
click at [479, 101] on icon "Previous month" at bounding box center [478, 102] width 2 height 3
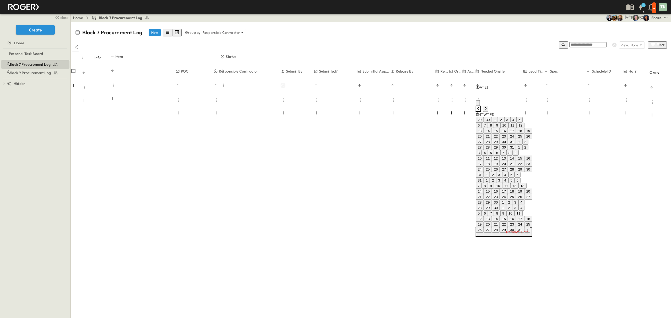
click at [479, 107] on icon "Previous month" at bounding box center [478, 108] width 2 height 3
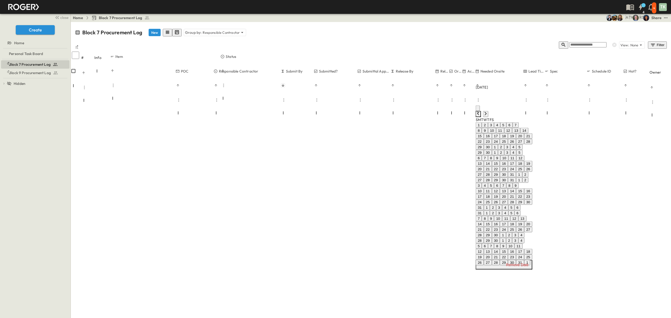
click at [479, 112] on icon "Previous month" at bounding box center [478, 113] width 2 height 3
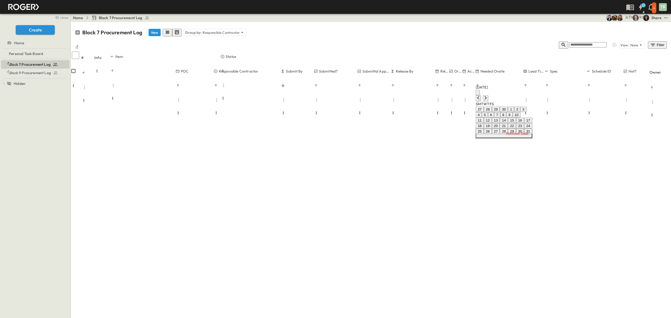
click at [499, 123] on button "13" at bounding box center [496, 121] width 8 height 6
click at [480, 105] on icon "Previous month" at bounding box center [478, 107] width 4 height 4
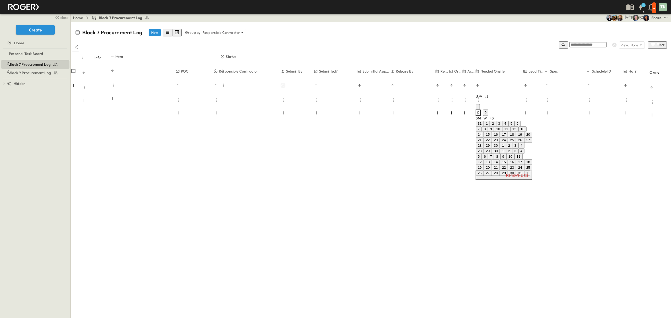
click at [480, 110] on icon "Previous month" at bounding box center [478, 112] width 4 height 4
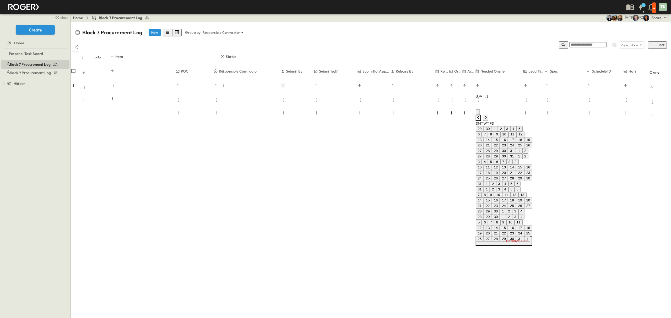
click at [480, 115] on icon "Previous month" at bounding box center [478, 117] width 4 height 4
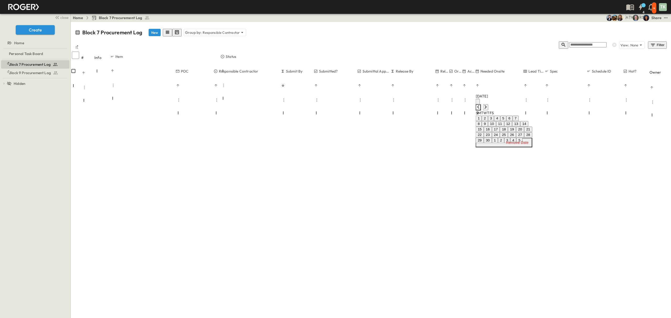
click at [480, 105] on icon "Previous month" at bounding box center [478, 107] width 4 height 4
click at [500, 132] on button "13" at bounding box center [496, 130] width 8 height 6
click at [480, 114] on icon "Previous month" at bounding box center [478, 116] width 4 height 4
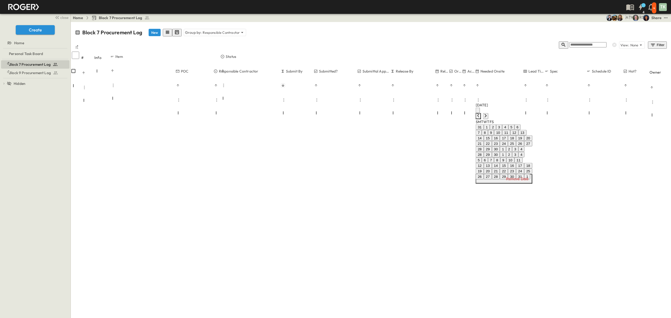
click at [480, 114] on icon "Previous month" at bounding box center [478, 116] width 4 height 4
click at [488, 119] on icon "Next month" at bounding box center [486, 121] width 4 height 4
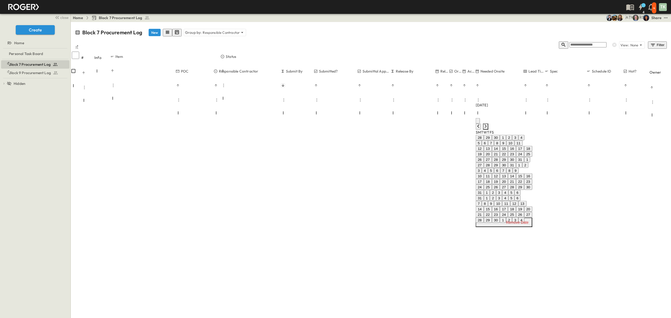
click at [488, 124] on icon "Next month" at bounding box center [486, 126] width 4 height 4
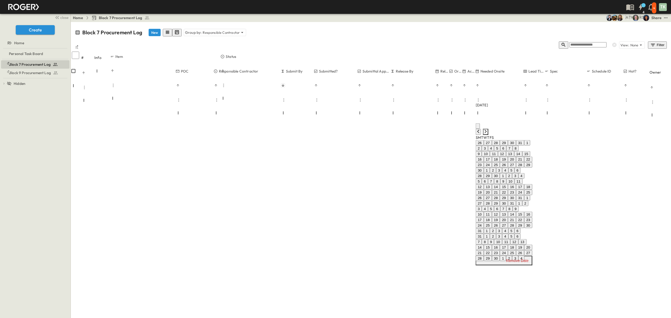
click at [488, 129] on icon "Next month" at bounding box center [486, 131] width 4 height 4
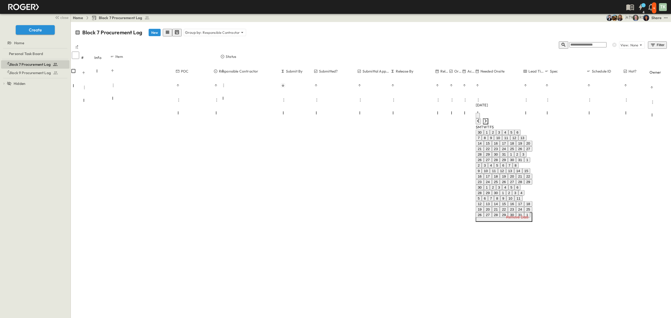
click at [488, 119] on icon "Next month" at bounding box center [486, 121] width 4 height 4
click at [488, 124] on icon "Next month" at bounding box center [486, 126] width 4 height 4
click at [488, 119] on icon "Next month" at bounding box center [486, 121] width 4 height 4
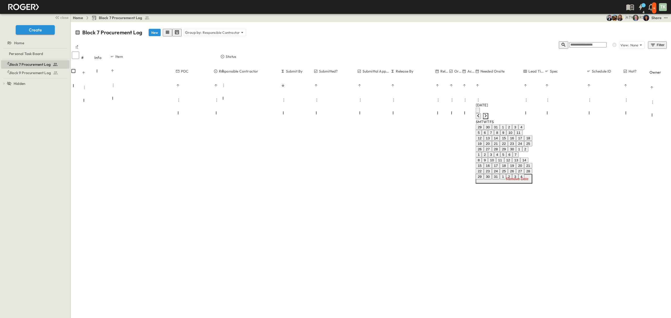
click at [488, 114] on icon "Next month" at bounding box center [486, 116] width 4 height 4
click at [508, 141] on button "13" at bounding box center [504, 138] width 8 height 6
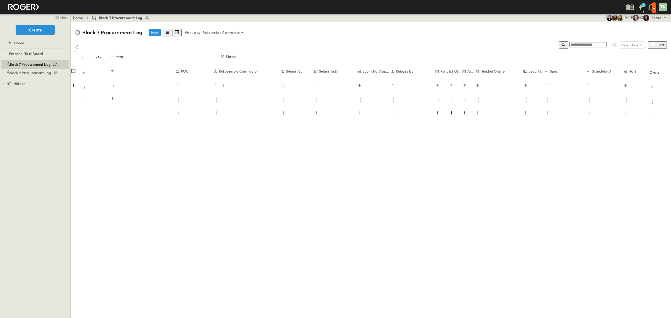
click at [532, 110] on div "October 2025" at bounding box center [504, 110] width 57 height 17
click at [487, 114] on icon "Next month" at bounding box center [486, 115] width 2 height 3
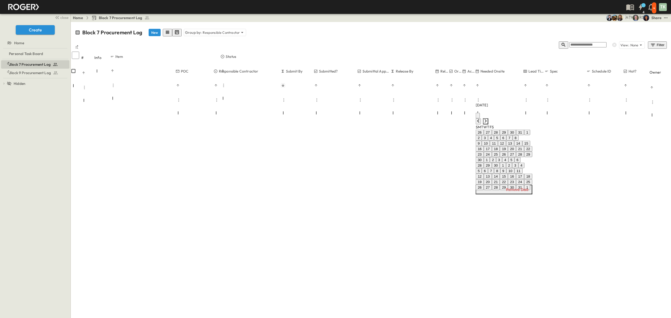
click at [487, 119] on icon "Next month" at bounding box center [486, 120] width 2 height 3
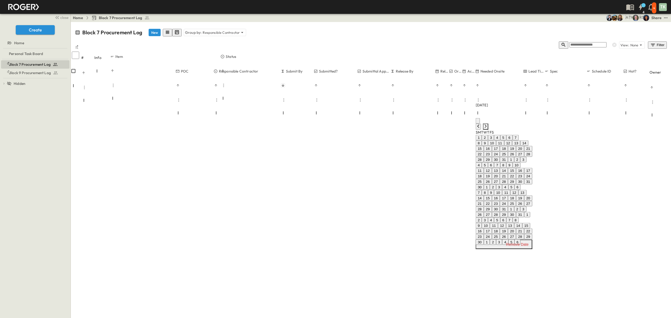
click at [487, 124] on icon "Next month" at bounding box center [486, 125] width 2 height 3
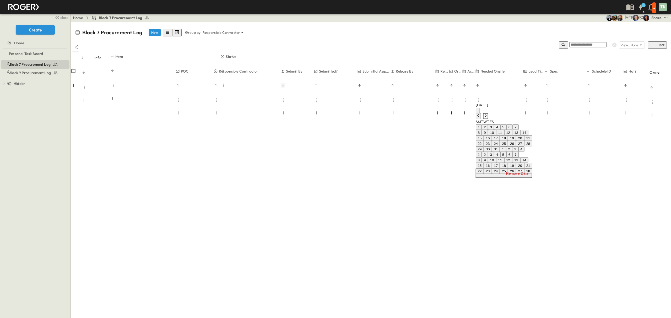
click at [487, 114] on icon "Next month" at bounding box center [486, 115] width 2 height 3
click at [487, 119] on icon "Next month" at bounding box center [486, 120] width 2 height 3
click at [508, 141] on button "13" at bounding box center [504, 138] width 8 height 6
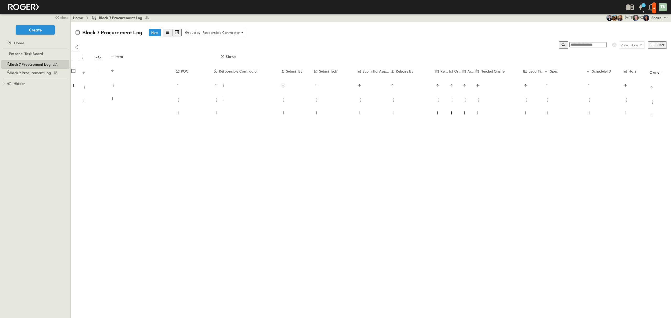
drag, startPoint x: 508, startPoint y: 100, endPoint x: 545, endPoint y: 96, distance: 37.4
click at [488, 114] on icon "Next month" at bounding box center [486, 116] width 4 height 4
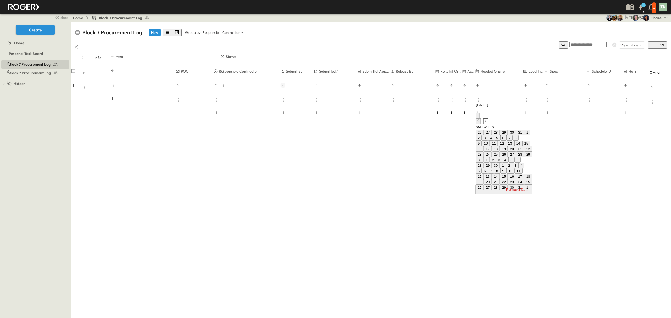
click at [488, 119] on icon "Next month" at bounding box center [486, 121] width 4 height 4
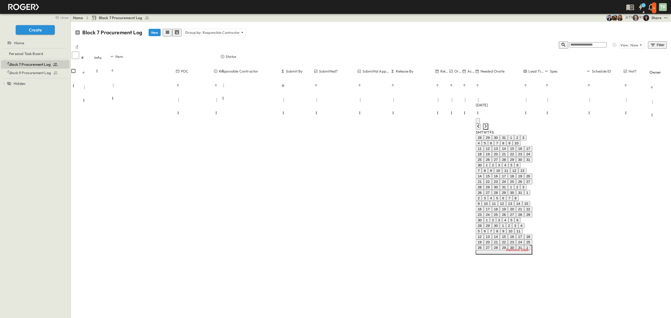
click at [488, 124] on icon "Next month" at bounding box center [486, 126] width 4 height 4
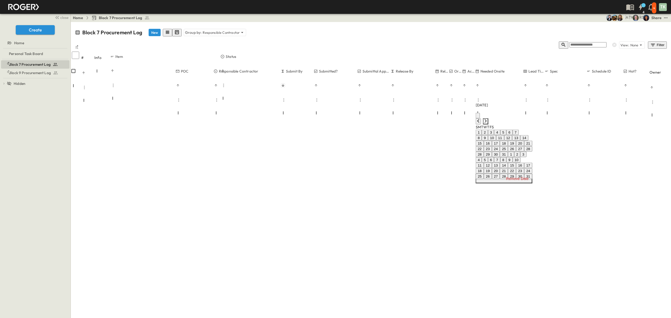
click at [488, 119] on icon "Next month" at bounding box center [486, 121] width 4 height 4
click at [516, 147] on button "21" at bounding box center [512, 144] width 8 height 6
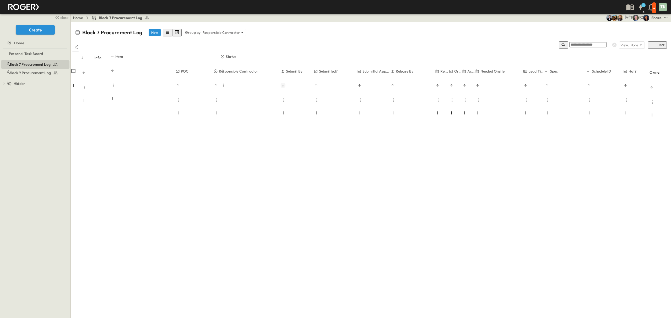
click at [488, 114] on icon "Next month" at bounding box center [486, 116] width 4 height 4
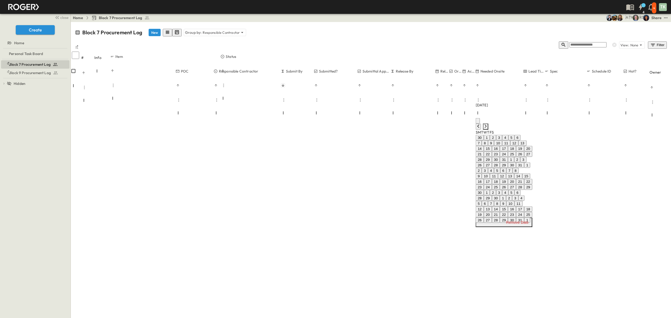
click at [488, 124] on icon "Next month" at bounding box center [486, 126] width 4 height 4
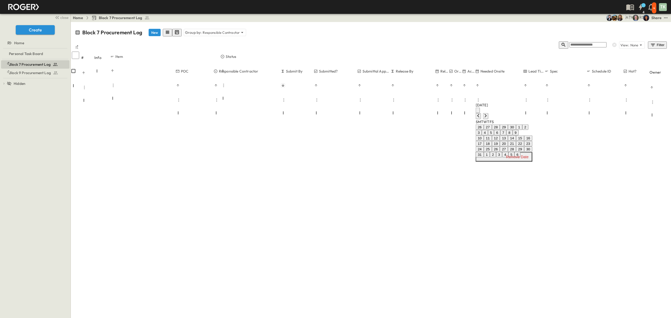
click at [508, 141] on button "13" at bounding box center [504, 138] width 8 height 6
click at [488, 114] on icon "Next month" at bounding box center [486, 116] width 4 height 4
click at [488, 119] on icon "Next month" at bounding box center [486, 121] width 4 height 4
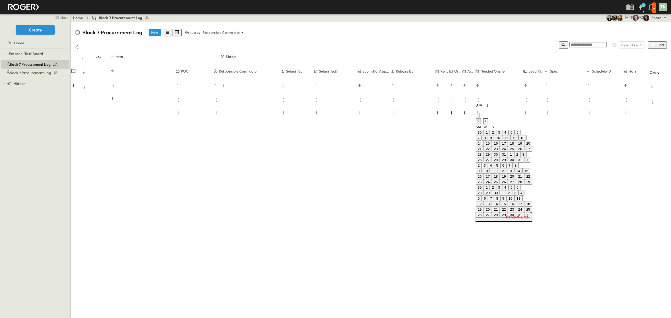
click at [488, 119] on icon "Next month" at bounding box center [486, 121] width 4 height 4
click at [488, 124] on icon "Next month" at bounding box center [486, 126] width 4 height 4
click at [488, 119] on icon "Next month" at bounding box center [486, 121] width 4 height 4
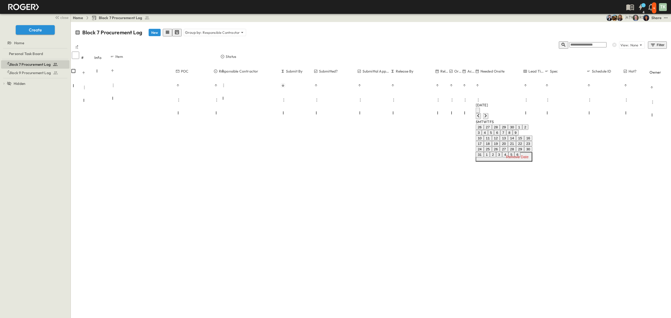
click at [508, 141] on button "13" at bounding box center [504, 138] width 8 height 6
click at [488, 114] on icon "Next month" at bounding box center [486, 116] width 4 height 4
click at [488, 119] on icon "Next month" at bounding box center [486, 121] width 4 height 4
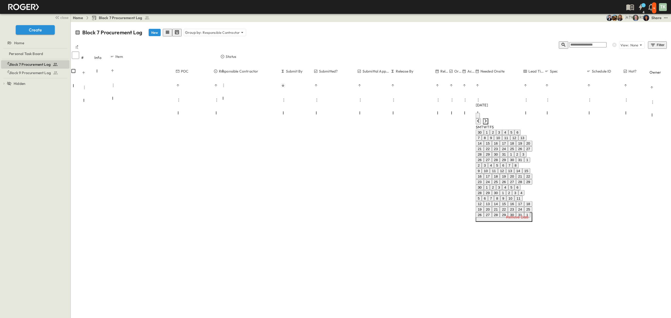
click at [488, 119] on icon "Next month" at bounding box center [486, 121] width 4 height 4
click at [488, 124] on icon "Next month" at bounding box center [486, 126] width 4 height 4
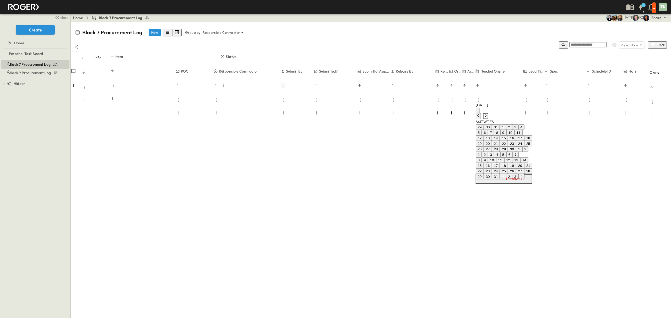
click at [488, 114] on icon "Next month" at bounding box center [486, 116] width 4 height 4
click at [508, 141] on button "13" at bounding box center [504, 138] width 8 height 6
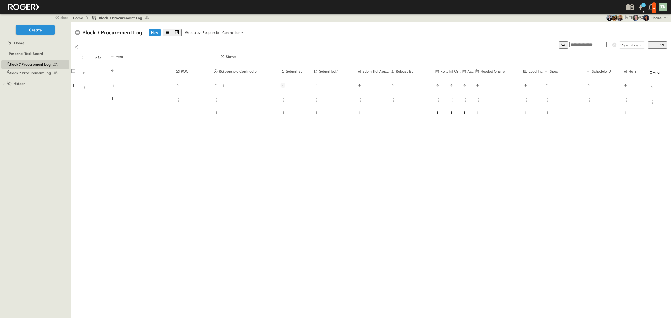
click at [488, 114] on icon "Next month" at bounding box center [486, 116] width 4 height 4
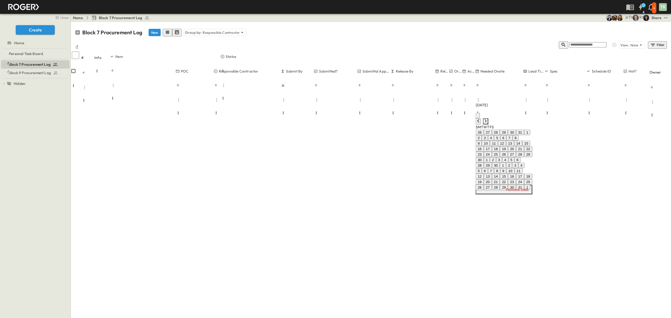
click at [488, 119] on icon "Next month" at bounding box center [486, 121] width 4 height 4
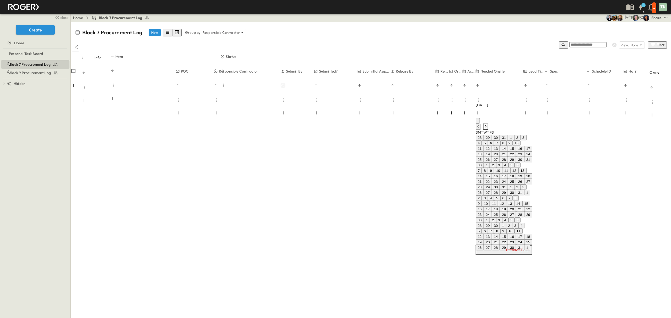
click at [488, 124] on icon "Next month" at bounding box center [486, 126] width 4 height 4
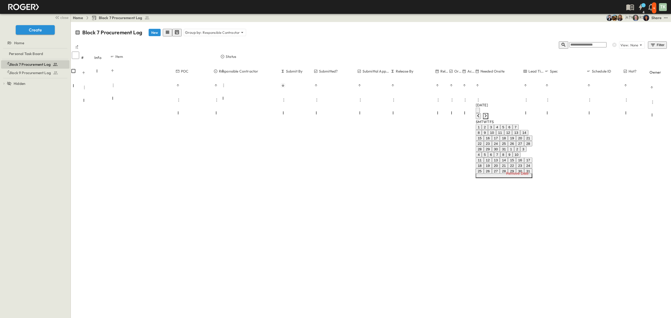
click at [488, 114] on icon "Next month" at bounding box center [486, 116] width 4 height 4
click at [488, 119] on icon "Next month" at bounding box center [486, 121] width 4 height 4
click at [508, 141] on button "13" at bounding box center [504, 138] width 8 height 6
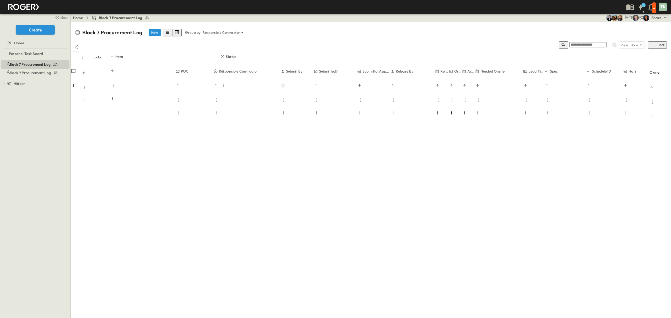
click at [488, 114] on icon "Next month" at bounding box center [486, 116] width 4 height 4
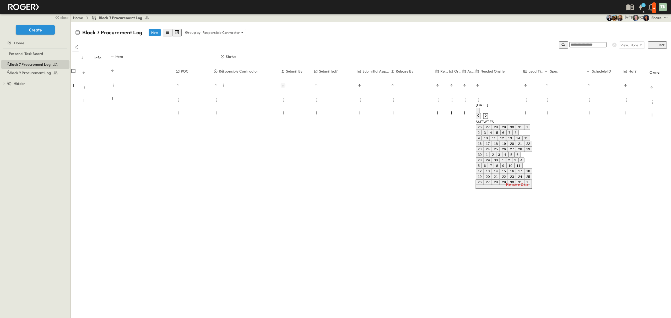
click at [488, 114] on icon "Next month" at bounding box center [486, 116] width 4 height 4
click at [488, 119] on icon "Next month" at bounding box center [486, 121] width 4 height 4
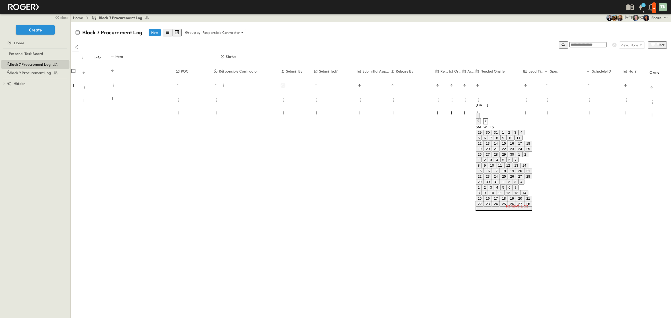
click at [488, 119] on icon "Next month" at bounding box center [486, 121] width 4 height 4
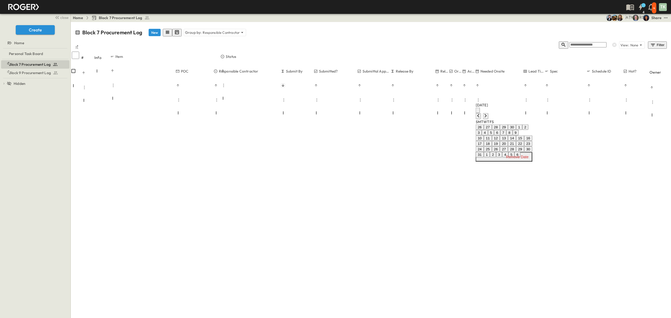
click at [508, 141] on button "13" at bounding box center [504, 138] width 8 height 6
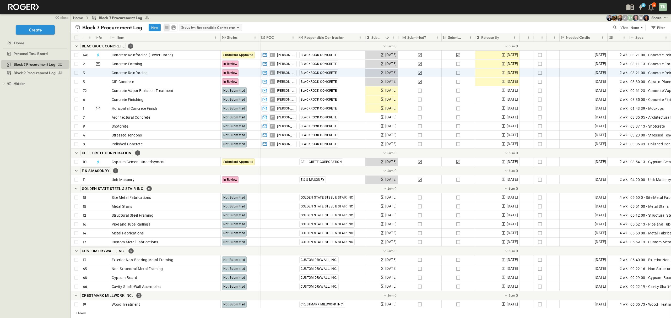
click at [221, 28] on p "Responsible Contractor" at bounding box center [216, 27] width 39 height 5
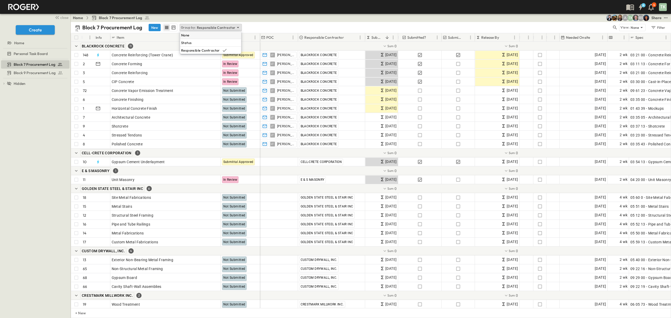
click at [217, 36] on div "None" at bounding box center [210, 34] width 61 height 7
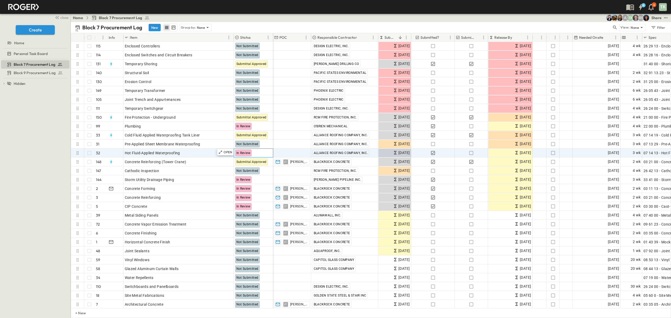
drag, startPoint x: 252, startPoint y: 155, endPoint x: 202, endPoint y: 156, distance: 50.3
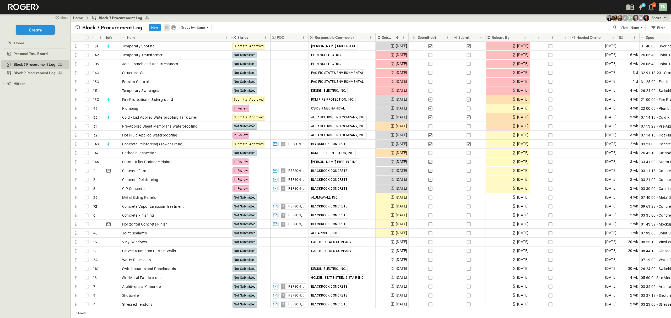
click at [664, 17] on icon "test" at bounding box center [665, 17] width 5 height 5
click at [611, 72] on span "PDF" at bounding box center [614, 72] width 7 height 5
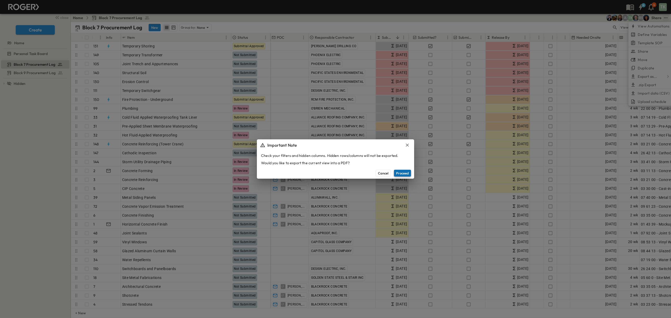
click at [405, 172] on button "Proceed" at bounding box center [402, 173] width 17 height 7
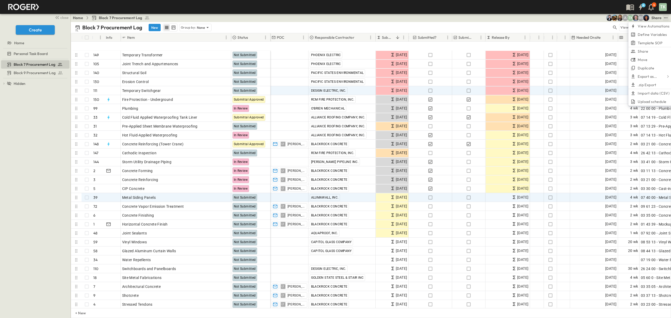
scroll to position [35, 0]
